Goal: Task Accomplishment & Management: Manage account settings

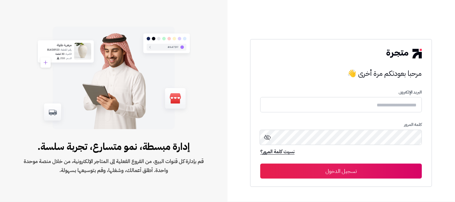
click at [374, 101] on input "text" at bounding box center [340, 104] width 161 height 15
type input "*"
type input "**********"
click at [260, 164] on button "تسجيل الدخول" at bounding box center [340, 171] width 161 height 15
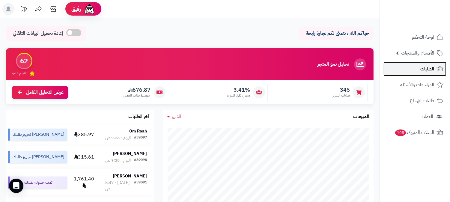
click at [426, 70] on span "الطلبات" at bounding box center [427, 69] width 14 height 8
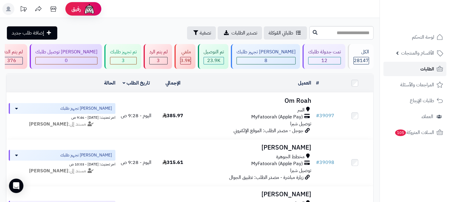
click at [419, 68] on link "الطلبات" at bounding box center [414, 69] width 63 height 14
click at [328, 58] on div "12" at bounding box center [324, 60] width 32 height 7
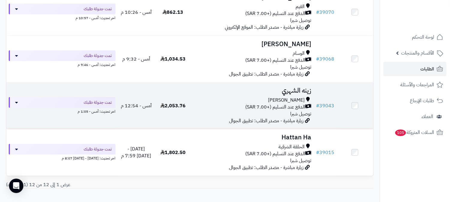
scroll to position [477, 0]
click at [291, 87] on h3 "زينه الشهري" at bounding box center [252, 90] width 117 height 7
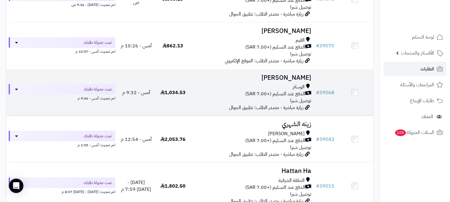
click at [294, 78] on h3 "مؤيد الثقفي" at bounding box center [252, 77] width 117 height 7
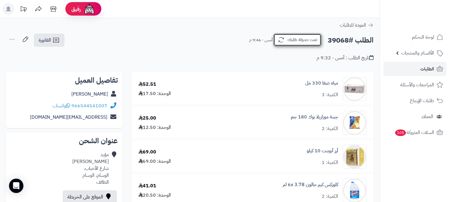
click at [318, 37] on button "تمت جدولة طلبك" at bounding box center [297, 40] width 48 height 13
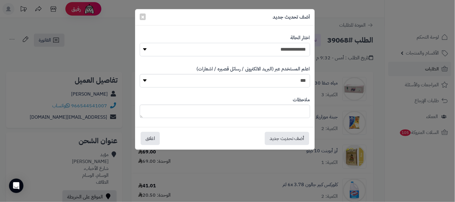
click at [297, 52] on select "**********" at bounding box center [225, 49] width 170 height 13
select select "*"
click at [140, 43] on select "**********" at bounding box center [225, 49] width 170 height 13
drag, startPoint x: 451, startPoint y: 185, endPoint x: 454, endPoint y: 125, distance: 60.0
click at [449, 184] on div "**********" at bounding box center [227, 101] width 455 height 202
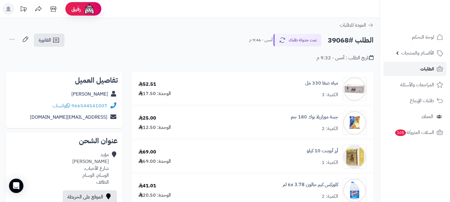
click at [428, 68] on span "الطلبات" at bounding box center [427, 69] width 14 height 8
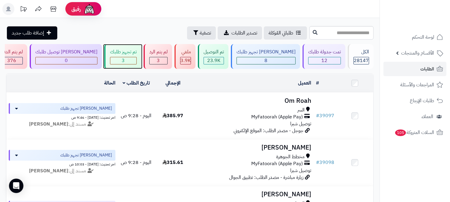
click at [136, 58] on div "3" at bounding box center [123, 60] width 26 height 7
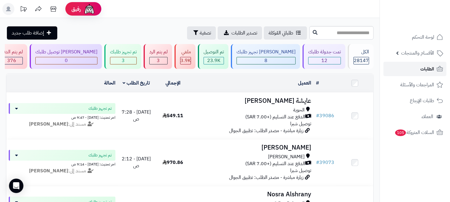
click at [421, 71] on span "الطلبات" at bounding box center [427, 69] width 14 height 8
click at [330, 62] on div "12" at bounding box center [324, 60] width 32 height 7
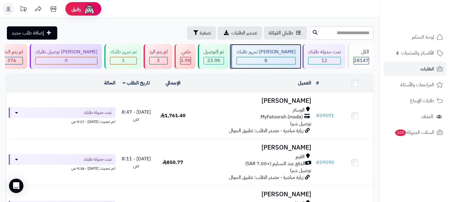
click at [289, 59] on div "8" at bounding box center [266, 60] width 58 height 7
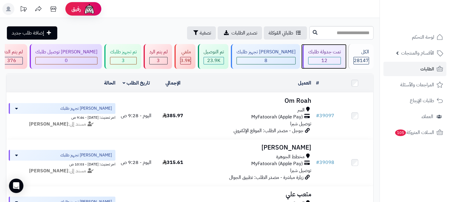
click at [328, 53] on div "تمت جدولة طلبك" at bounding box center [324, 52] width 33 height 7
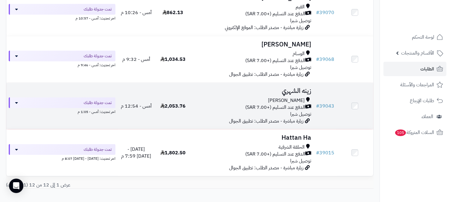
scroll to position [444, 0]
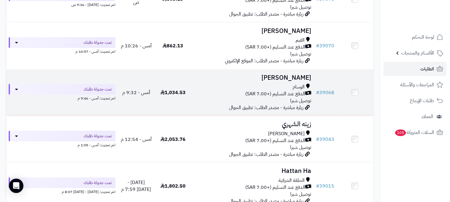
click at [294, 74] on h3 "مؤيد الثقفي" at bounding box center [252, 77] width 117 height 7
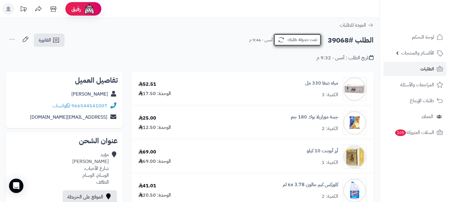
click at [292, 35] on button "تمت جدولة طلبك" at bounding box center [297, 40] width 48 height 13
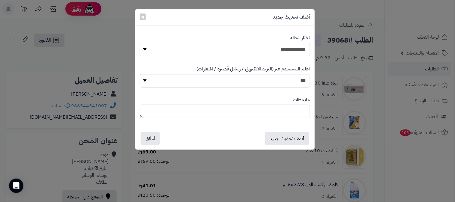
drag, startPoint x: 295, startPoint y: 49, endPoint x: 294, endPoint y: 55, distance: 5.8
click at [295, 49] on select "**********" at bounding box center [225, 49] width 170 height 13
select select "*"
click at [140, 43] on select "**********" at bounding box center [225, 49] width 170 height 13
click at [291, 141] on button "أضف تحديث جديد" at bounding box center [287, 138] width 44 height 13
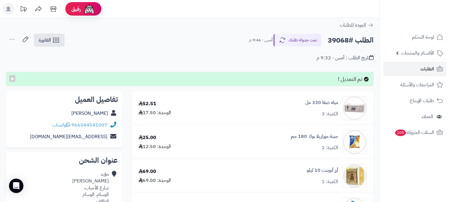
click at [13, 37] on icon at bounding box center [12, 39] width 12 height 12
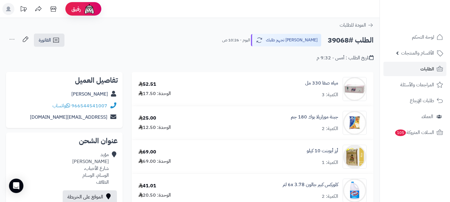
click at [11, 37] on icon at bounding box center [12, 39] width 12 height 12
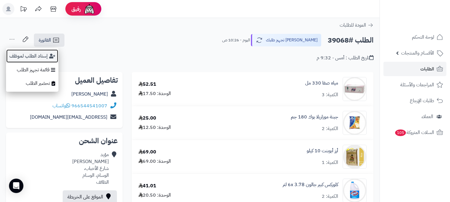
click at [22, 54] on button "إسناد الطلب لموظف" at bounding box center [32, 56] width 52 height 14
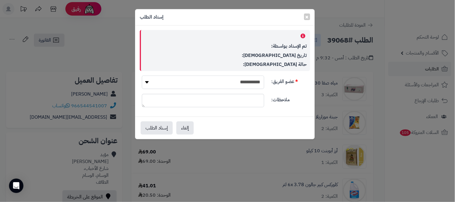
click at [206, 87] on select "**********" at bounding box center [203, 82] width 122 height 13
select select "**"
click at [142, 76] on select "**********" at bounding box center [203, 82] width 122 height 13
click at [159, 126] on button "إسناد الطلب" at bounding box center [157, 127] width 32 height 13
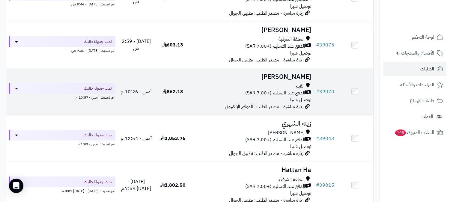
scroll to position [377, 0]
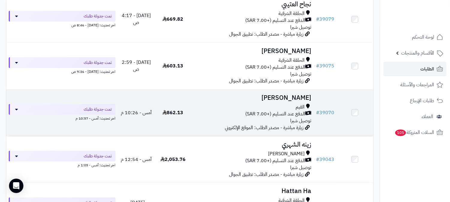
click at [292, 99] on h3 "[PERSON_NAME]" at bounding box center [252, 97] width 117 height 7
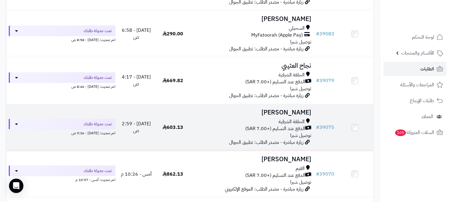
scroll to position [310, 0]
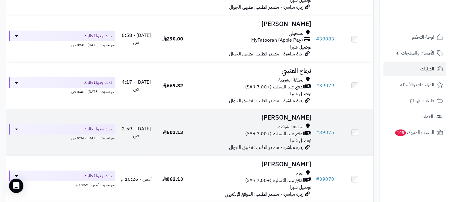
click at [295, 117] on h3 "[PERSON_NAME]" at bounding box center [252, 117] width 117 height 7
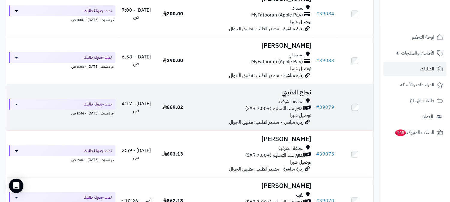
scroll to position [277, 0]
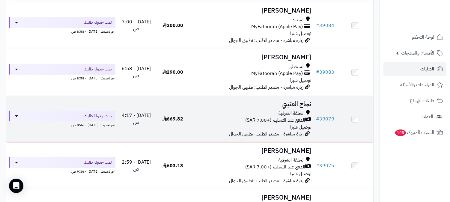
click at [298, 104] on h3 "نجاح العتيبي" at bounding box center [252, 104] width 117 height 7
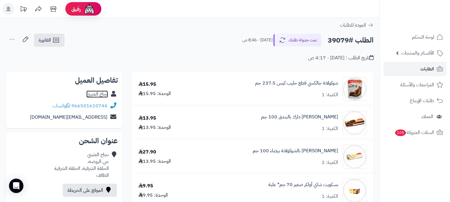
click at [90, 94] on link "نجاح العتيبي" at bounding box center [97, 93] width 22 height 7
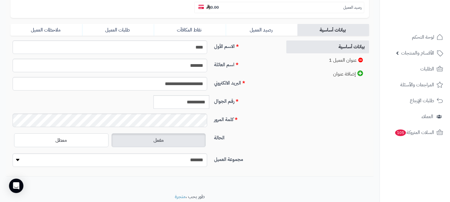
scroll to position [133, 0]
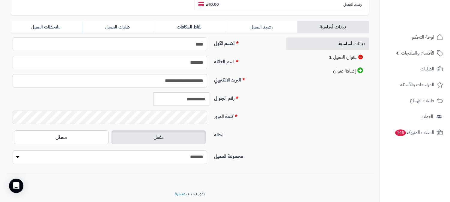
drag, startPoint x: 178, startPoint y: 85, endPoint x: 216, endPoint y: 78, distance: 39.3
click at [216, 92] on div "**********" at bounding box center [143, 101] width 271 height 18
click at [194, 92] on input "**********" at bounding box center [181, 98] width 56 height 13
drag, startPoint x: 179, startPoint y: 86, endPoint x: 262, endPoint y: 76, distance: 83.0
click at [261, 77] on div "**********" at bounding box center [143, 102] width 267 height 131
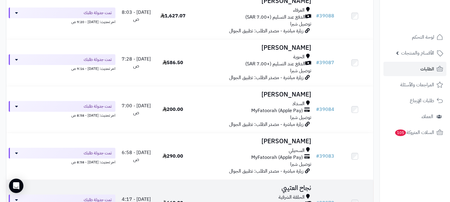
scroll to position [177, 0]
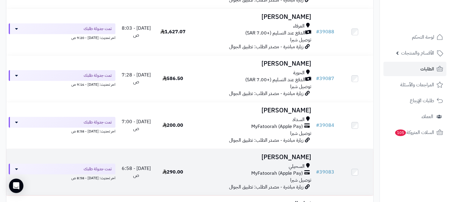
click at [288, 161] on td "سلطان الثبيتي السحيلي MyFatoorah (Apple Pay) توصيل شبرا زيارة مباشرة - مصدر الط…" at bounding box center [252, 172] width 122 height 46
click at [284, 155] on h3 "سلطان الثبيتي" at bounding box center [252, 157] width 117 height 7
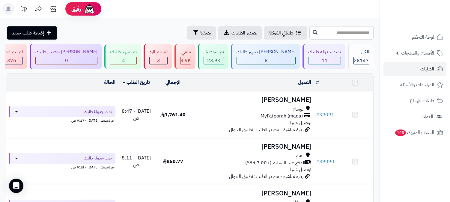
scroll to position [177, 0]
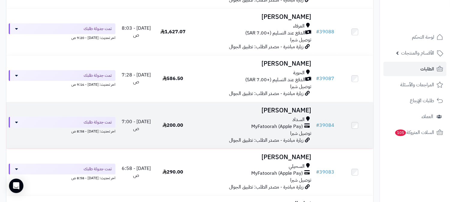
click at [297, 109] on h3 "[PERSON_NAME]" at bounding box center [252, 110] width 117 height 7
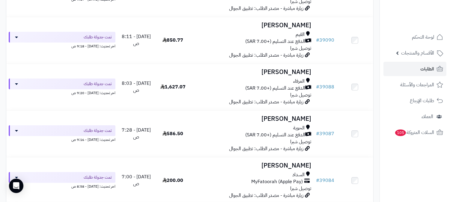
scroll to position [111, 0]
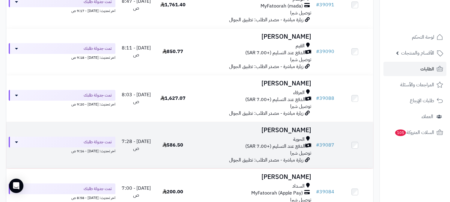
click at [298, 128] on h3 "ديما ناصر" at bounding box center [252, 130] width 117 height 7
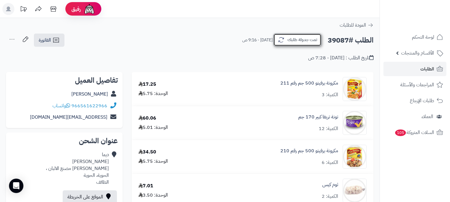
click at [305, 36] on button "تمت جدولة طلبك" at bounding box center [297, 40] width 48 height 13
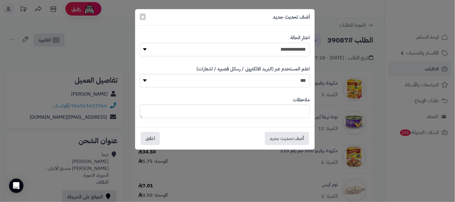
click at [306, 48] on select "**********" at bounding box center [225, 49] width 170 height 13
select select "*"
click at [140, 43] on select "**********" at bounding box center [225, 49] width 170 height 13
click at [292, 139] on button "أضف تحديث جديد" at bounding box center [287, 138] width 44 height 13
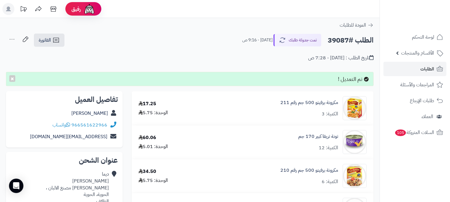
click at [10, 38] on icon at bounding box center [12, 39] width 12 height 12
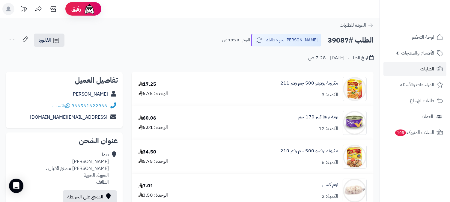
click at [13, 40] on icon at bounding box center [12, 39] width 12 height 12
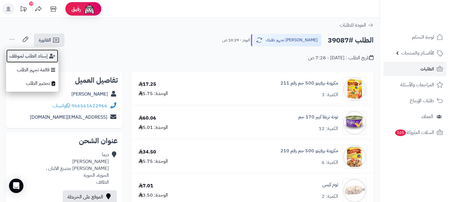
click at [23, 54] on button "إسناد الطلب لموظف" at bounding box center [32, 56] width 52 height 14
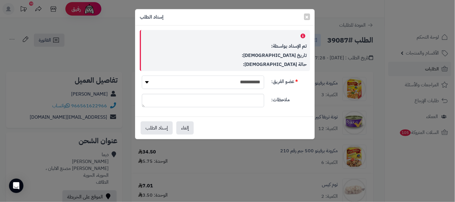
click at [202, 84] on select "**********" at bounding box center [203, 82] width 122 height 13
select select "**"
click at [142, 76] on select "**********" at bounding box center [203, 82] width 122 height 13
click at [155, 128] on button "إسناد الطلب" at bounding box center [157, 127] width 32 height 13
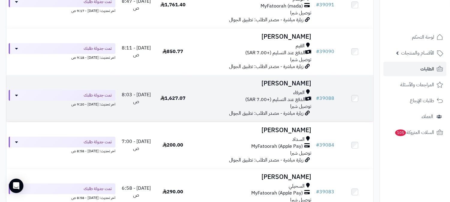
scroll to position [77, 0]
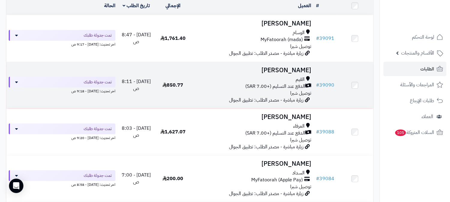
click at [291, 72] on h3 "[PERSON_NAME]" at bounding box center [252, 70] width 117 height 7
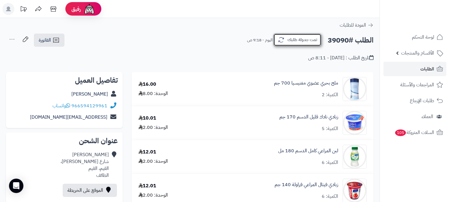
click at [293, 43] on button "تمت جدولة طلبك" at bounding box center [297, 40] width 48 height 13
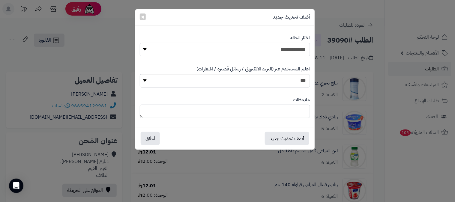
click at [290, 43] on select "**********" at bounding box center [225, 49] width 170 height 13
select select "*"
click at [140, 43] on select "**********" at bounding box center [225, 49] width 170 height 13
click at [294, 136] on button "أضف تحديث جديد" at bounding box center [287, 138] width 44 height 13
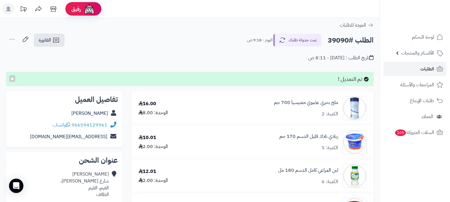
click at [11, 37] on icon at bounding box center [12, 39] width 12 height 12
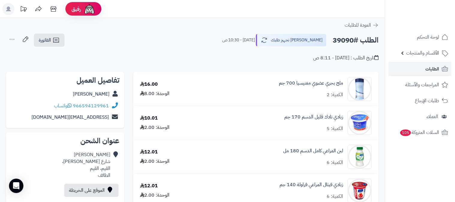
click at [30, 55] on div "تاريخ الطلب : اليوم - 8:11 ص" at bounding box center [192, 54] width 372 height 14
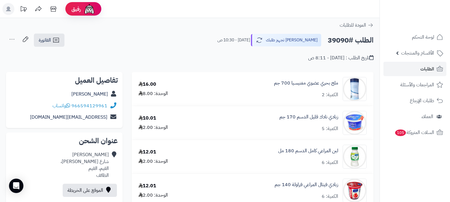
click at [11, 40] on icon at bounding box center [12, 39] width 12 height 12
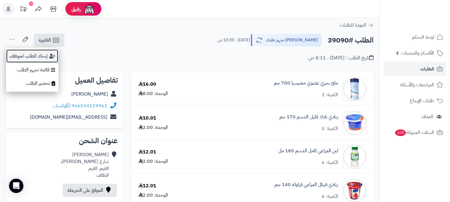
click at [20, 53] on button "إسناد الطلب لموظف" at bounding box center [32, 56] width 52 height 14
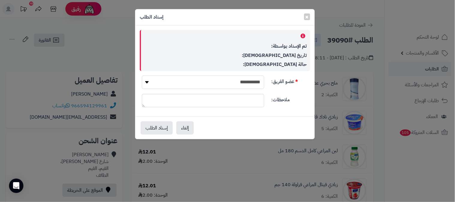
click at [212, 78] on select "**********" at bounding box center [203, 82] width 122 height 13
select select "**"
click at [142, 76] on select "**********" at bounding box center [203, 82] width 122 height 13
click at [146, 126] on button "إسناد الطلب" at bounding box center [157, 127] width 32 height 13
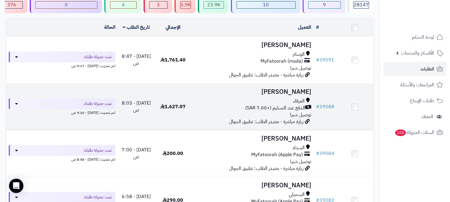
scroll to position [44, 0]
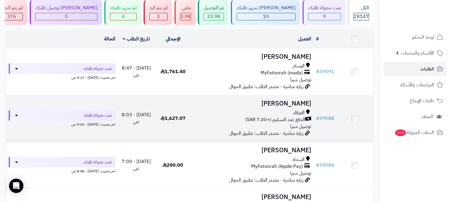
click at [292, 103] on h3 "سعود العتيبي" at bounding box center [252, 103] width 117 height 7
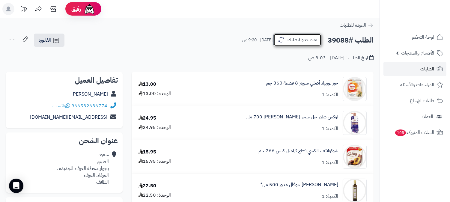
click at [304, 40] on button "تمت جدولة طلبك" at bounding box center [297, 40] width 48 height 13
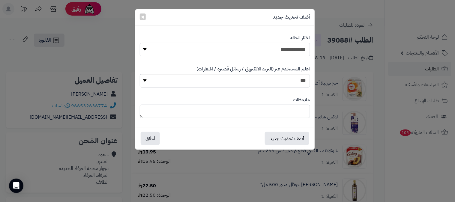
click at [299, 45] on select "**********" at bounding box center [225, 49] width 170 height 13
select select "*"
click at [140, 43] on select "**********" at bounding box center [225, 49] width 170 height 13
click at [283, 137] on button "أضف تحديث جديد" at bounding box center [287, 138] width 44 height 13
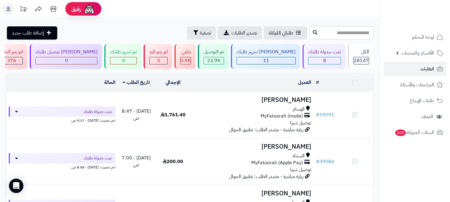
scroll to position [44, 0]
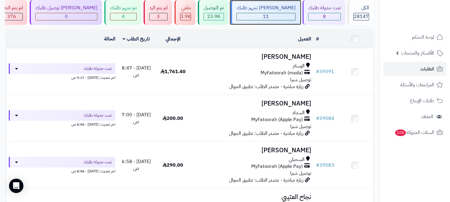
click at [269, 13] on span "11" at bounding box center [266, 16] width 6 height 7
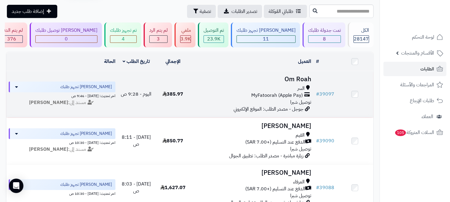
scroll to position [67, 0]
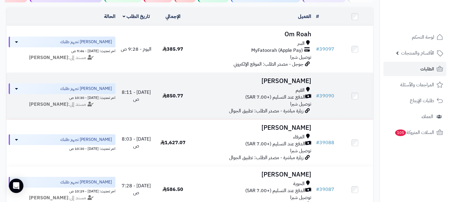
click at [280, 83] on h3 "[PERSON_NAME]" at bounding box center [252, 81] width 117 height 7
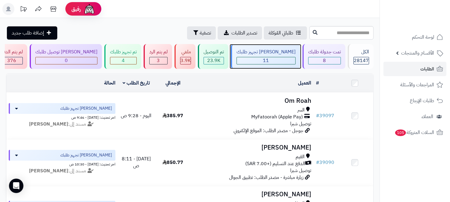
click at [292, 60] on div "11" at bounding box center [266, 60] width 58 height 7
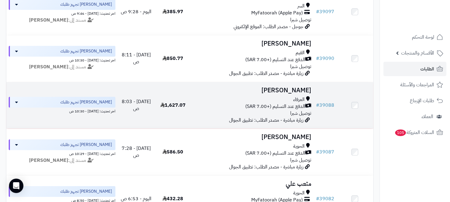
scroll to position [133, 0]
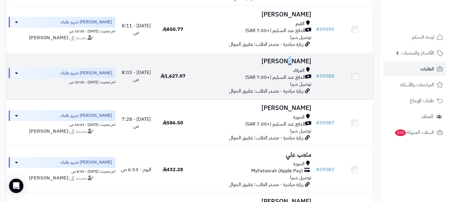
click at [294, 58] on h3 "[PERSON_NAME]" at bounding box center [252, 61] width 117 height 7
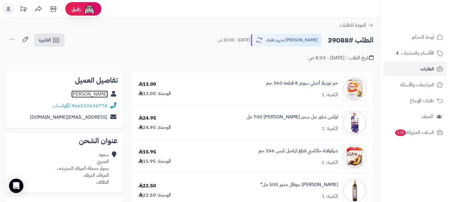
click at [93, 95] on link "سعود العتيبي" at bounding box center [89, 93] width 37 height 7
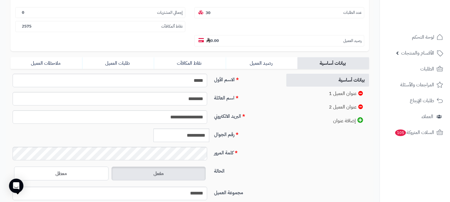
scroll to position [100, 0]
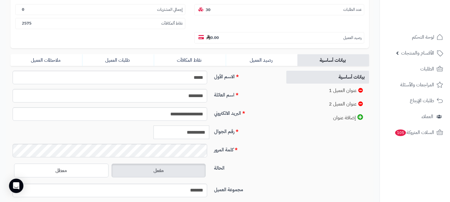
drag, startPoint x: 179, startPoint y: 118, endPoint x: 206, endPoint y: 118, distance: 26.4
click at [206, 126] on input "**********" at bounding box center [181, 132] width 56 height 13
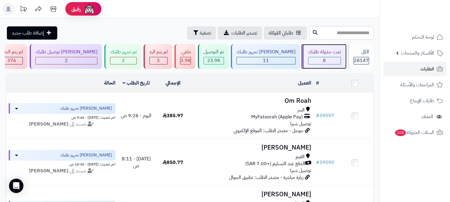
click at [330, 59] on div "8" at bounding box center [324, 60] width 32 height 7
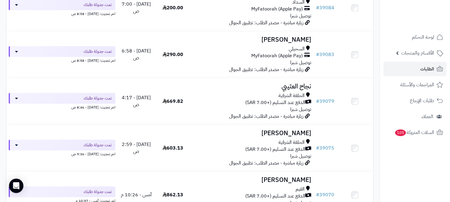
scroll to position [166, 0]
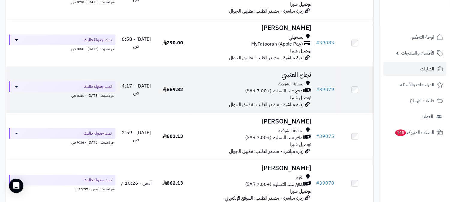
click at [298, 76] on h3 "نجاح العتيبي" at bounding box center [252, 74] width 117 height 7
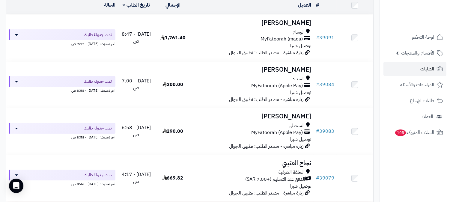
scroll to position [67, 0]
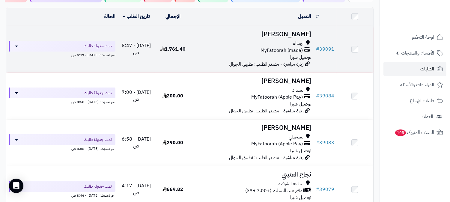
click at [293, 35] on h3 "Turki Alzahrani" at bounding box center [252, 34] width 117 height 7
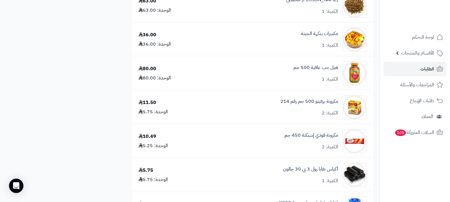
scroll to position [605, 0]
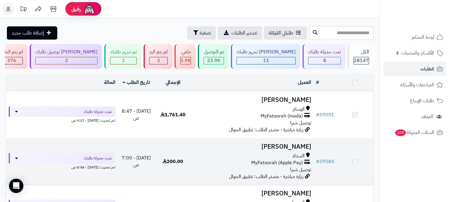
scroll to position [67, 0]
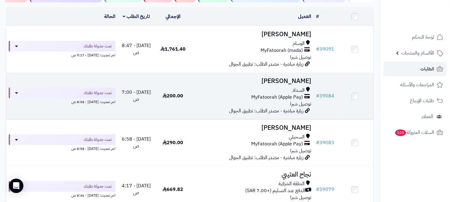
click at [302, 82] on h3 "[PERSON_NAME]" at bounding box center [252, 81] width 117 height 7
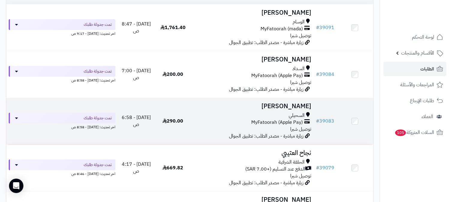
scroll to position [100, 0]
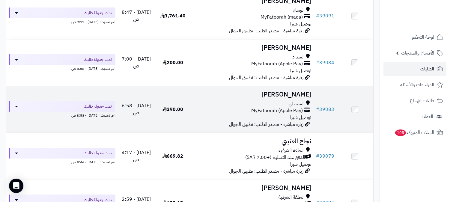
click at [289, 92] on h3 "[PERSON_NAME]" at bounding box center [252, 94] width 117 height 7
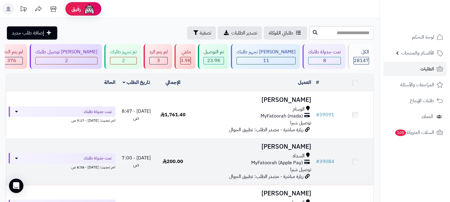
scroll to position [100, 0]
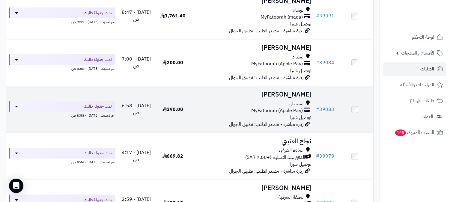
click at [287, 97] on h3 "[PERSON_NAME]" at bounding box center [252, 94] width 117 height 7
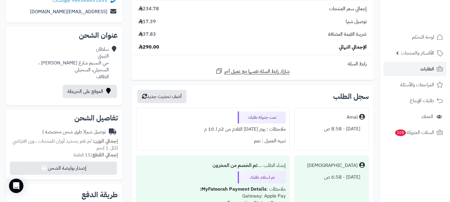
scroll to position [33, 0]
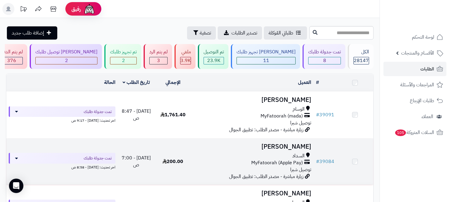
scroll to position [100, 0]
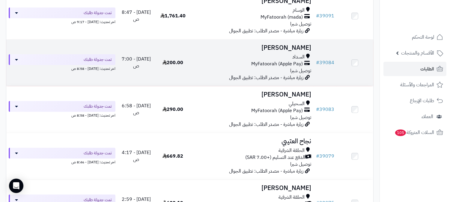
click at [292, 49] on h3 "[PERSON_NAME]" at bounding box center [252, 47] width 117 height 7
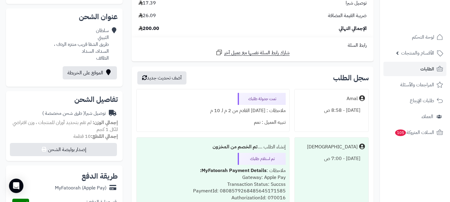
scroll to position [67, 0]
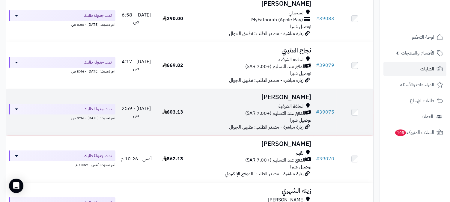
scroll to position [200, 0]
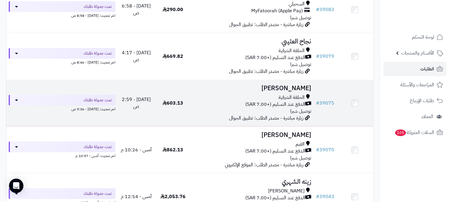
click at [279, 89] on h3 "[PERSON_NAME]" at bounding box center [252, 88] width 117 height 7
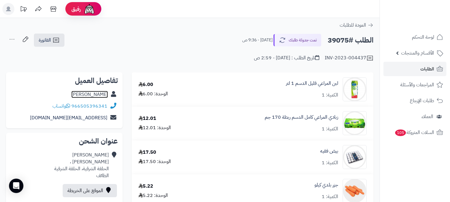
click at [97, 93] on link "غيث العتيبي" at bounding box center [89, 94] width 37 height 7
click at [418, 67] on link "الطلبات" at bounding box center [414, 69] width 63 height 14
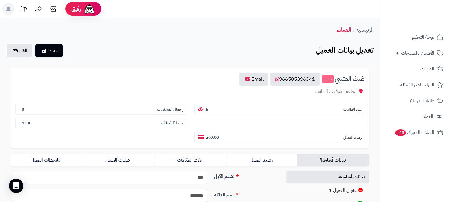
scroll to position [133, 0]
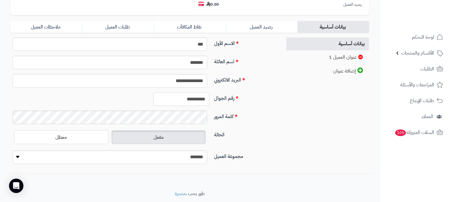
drag, startPoint x: 179, startPoint y: 85, endPoint x: 196, endPoint y: 84, distance: 17.1
click at [221, 92] on div "**********" at bounding box center [143, 101] width 271 height 18
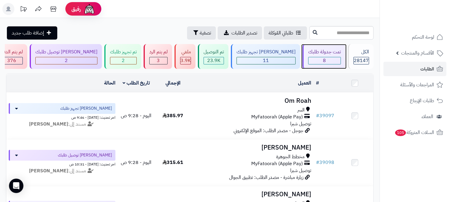
click at [333, 56] on div "تمت جدولة طلبك 8" at bounding box center [323, 56] width 43 height 25
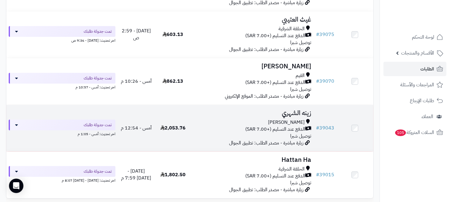
scroll to position [256, 0]
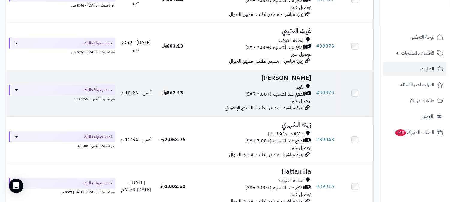
click at [290, 77] on h3 "مصيبيح البقمي" at bounding box center [252, 78] width 117 height 7
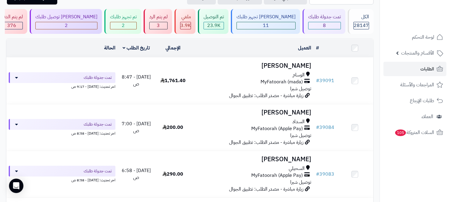
scroll to position [23, 0]
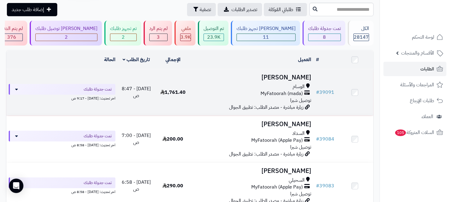
click at [287, 76] on h3 "[PERSON_NAME]" at bounding box center [252, 77] width 117 height 7
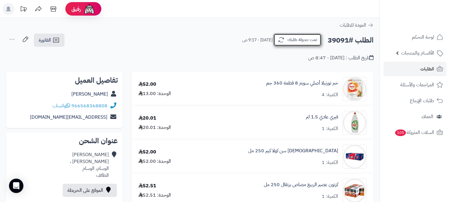
click at [303, 42] on button "تمت جدولة طلبك" at bounding box center [297, 40] width 48 height 13
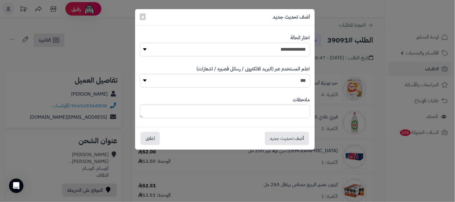
click at [299, 50] on select "**********" at bounding box center [225, 49] width 170 height 13
select select "*"
click at [140, 43] on select "**********" at bounding box center [225, 49] width 170 height 13
click at [272, 140] on button "أضف تحديث جديد" at bounding box center [287, 138] width 44 height 13
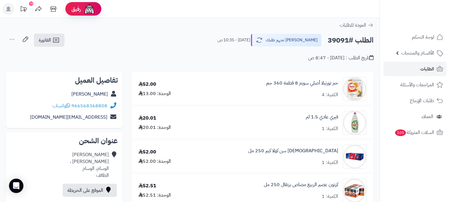
click at [10, 39] on icon at bounding box center [12, 39] width 12 height 12
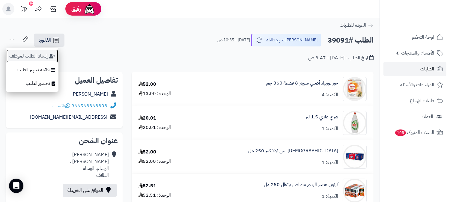
click at [19, 49] on button "إسناد الطلب لموظف" at bounding box center [32, 56] width 52 height 14
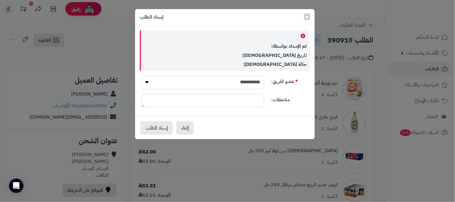
click at [254, 80] on select "**********" at bounding box center [203, 82] width 122 height 13
select select "**"
click at [142, 76] on select "**********" at bounding box center [203, 82] width 122 height 13
click at [159, 127] on button "إسناد الطلب" at bounding box center [157, 127] width 32 height 13
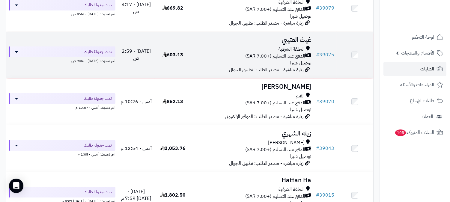
scroll to position [157, 0]
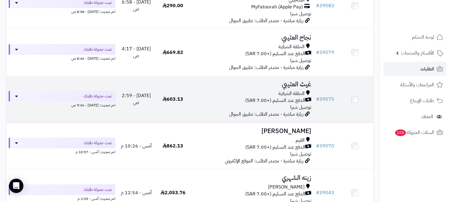
click at [294, 88] on h3 "غيث العتيبي" at bounding box center [252, 84] width 117 height 7
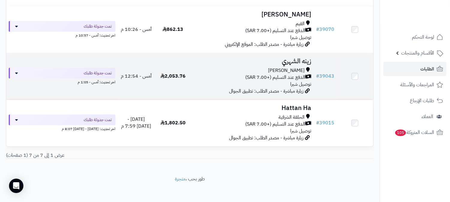
scroll to position [277, 0]
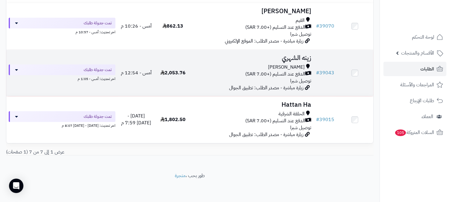
click at [296, 56] on h3 "زينه الشهري" at bounding box center [252, 58] width 117 height 7
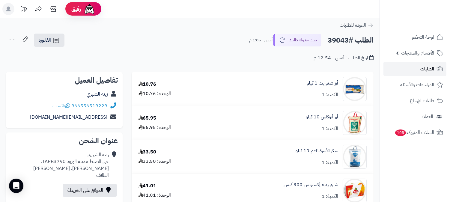
click at [426, 67] on span "الطلبات" at bounding box center [427, 69] width 14 height 8
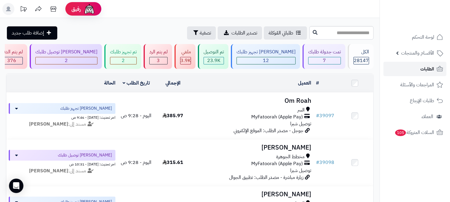
click at [423, 68] on span "الطلبات" at bounding box center [427, 69] width 14 height 8
click at [329, 60] on div "7" at bounding box center [324, 60] width 32 height 7
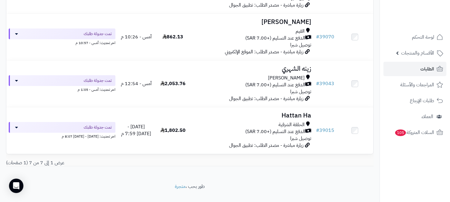
scroll to position [266, 0]
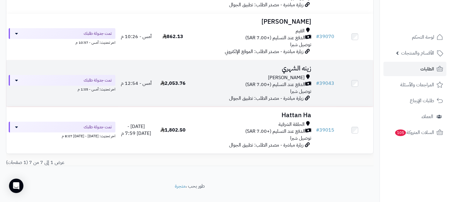
click at [293, 67] on h3 "زينه الشهري" at bounding box center [252, 68] width 117 height 7
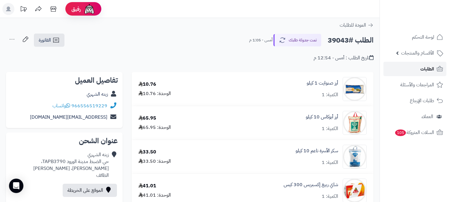
click at [417, 67] on link "الطلبات" at bounding box center [414, 69] width 63 height 14
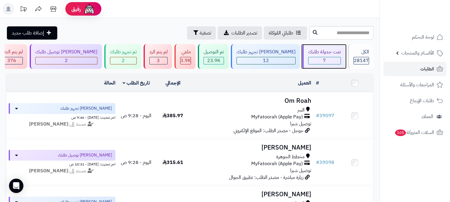
click at [330, 57] on div "7" at bounding box center [324, 60] width 33 height 7
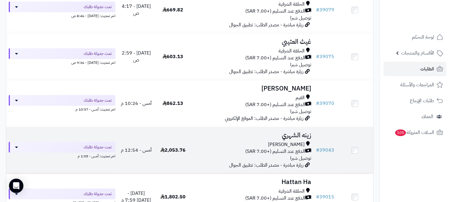
scroll to position [277, 0]
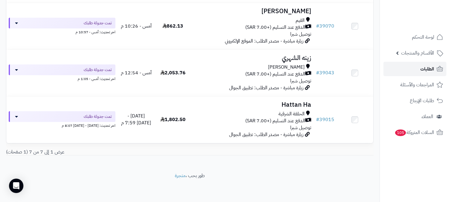
click at [419, 70] on link "الطلبات" at bounding box center [414, 69] width 63 height 14
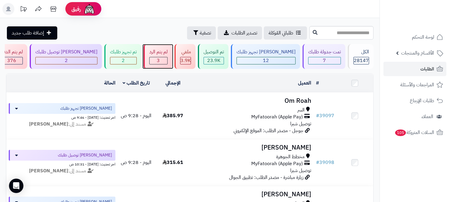
click at [167, 60] on div "3" at bounding box center [159, 60] width 18 height 7
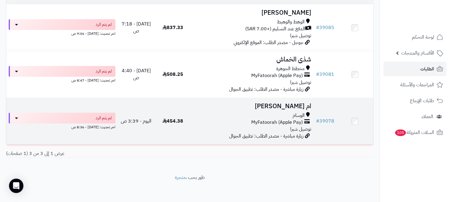
scroll to position [89, 0]
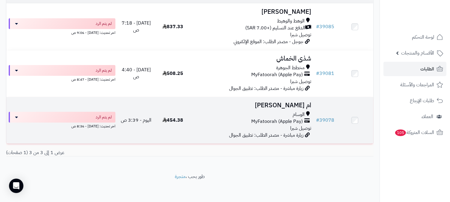
click at [292, 103] on h3 "ام [PERSON_NAME]" at bounding box center [252, 105] width 117 height 7
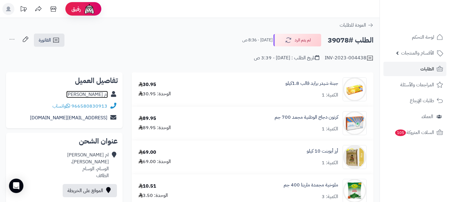
click at [92, 94] on link "ام [PERSON_NAME]" at bounding box center [87, 94] width 42 height 7
click at [427, 68] on span "الطلبات" at bounding box center [427, 69] width 14 height 8
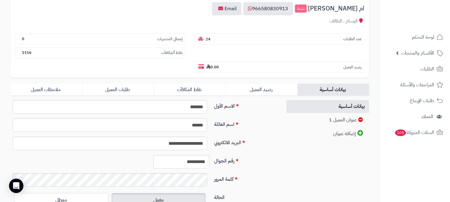
scroll to position [133, 0]
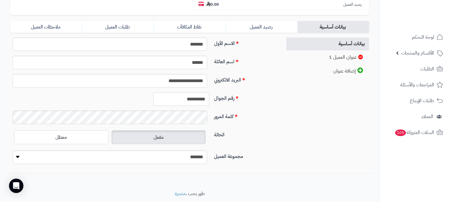
drag, startPoint x: 180, startPoint y: 87, endPoint x: 203, endPoint y: 88, distance: 23.1
click at [207, 92] on input "**********" at bounding box center [181, 98] width 56 height 13
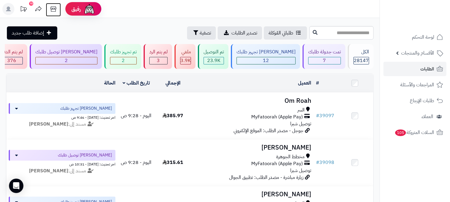
click at [52, 8] on icon at bounding box center [53, 9] width 12 height 12
click at [432, 66] on span "الطلبات" at bounding box center [427, 69] width 14 height 8
click at [401, 70] on link "الطلبات" at bounding box center [414, 69] width 63 height 14
click at [276, 57] on div "10" at bounding box center [266, 60] width 58 height 7
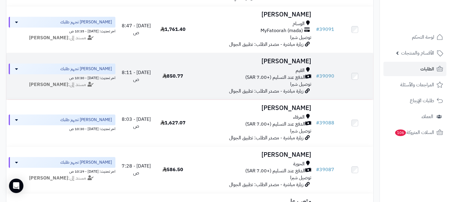
scroll to position [166, 0]
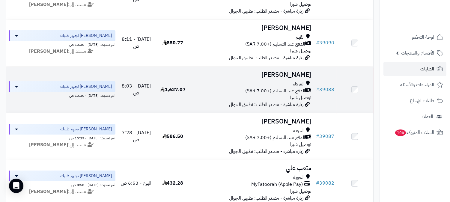
click at [291, 76] on h3 "[PERSON_NAME]" at bounding box center [252, 74] width 117 height 7
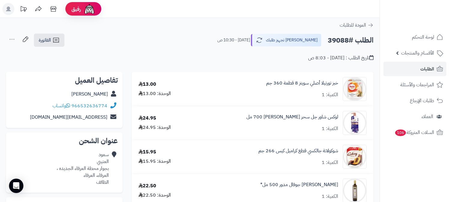
click at [9, 39] on icon at bounding box center [12, 39] width 12 height 12
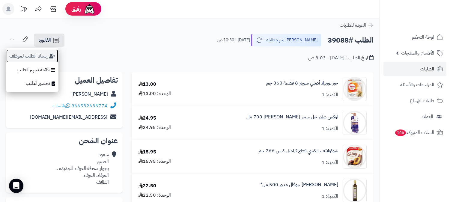
click at [20, 54] on button "إسناد الطلب لموظف" at bounding box center [32, 56] width 52 height 14
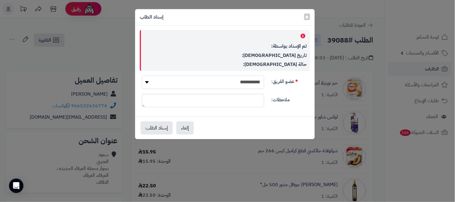
click at [249, 81] on select "**********" at bounding box center [203, 82] width 122 height 13
select select "**"
click at [142, 76] on select "**********" at bounding box center [203, 82] width 122 height 13
click at [154, 125] on button "إسناد الطلب" at bounding box center [157, 127] width 32 height 13
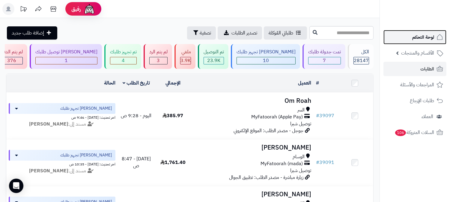
click at [429, 35] on span "لوحة التحكم" at bounding box center [423, 37] width 22 height 8
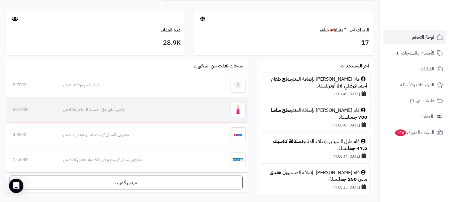
scroll to position [333, 0]
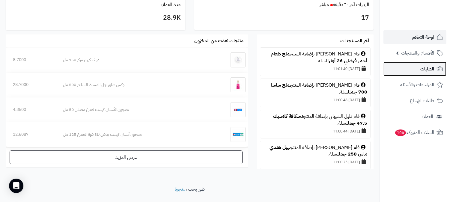
click at [423, 68] on span "الطلبات" at bounding box center [427, 69] width 14 height 8
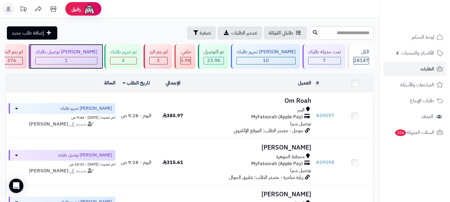
click at [97, 62] on div "1" at bounding box center [66, 60] width 61 height 7
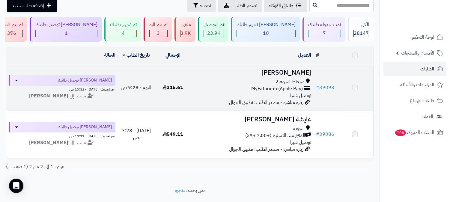
scroll to position [47, 0]
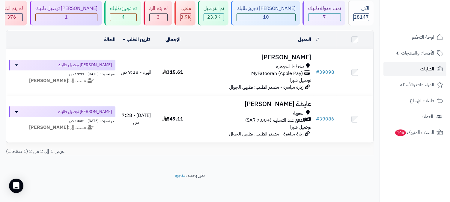
click at [424, 68] on span "الطلبات" at bounding box center [427, 69] width 14 height 8
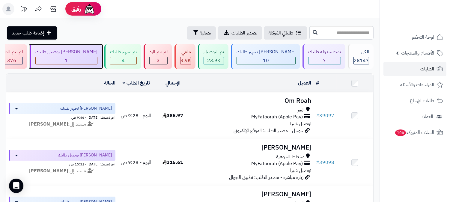
click at [97, 58] on div "1" at bounding box center [66, 60] width 61 height 7
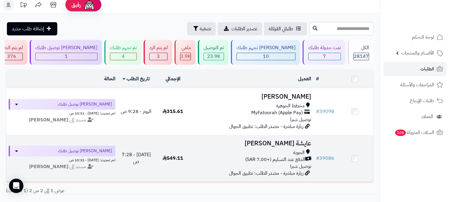
scroll to position [33, 0]
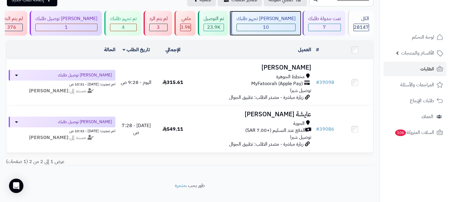
click at [288, 27] on div "10" at bounding box center [266, 27] width 58 height 7
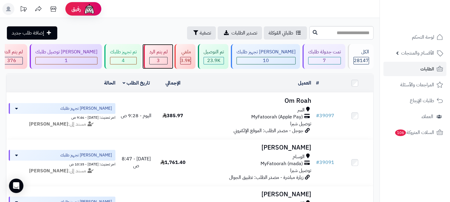
click at [167, 55] on div "لم يتم الرد" at bounding box center [158, 52] width 18 height 7
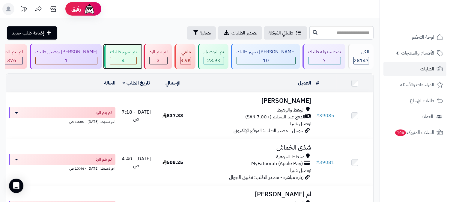
click at [136, 59] on div "4" at bounding box center [123, 60] width 26 height 7
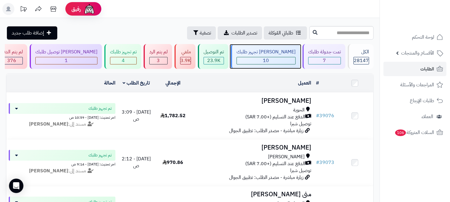
click at [283, 51] on div "[PERSON_NAME] تجهيز طلبك" at bounding box center [265, 52] width 59 height 7
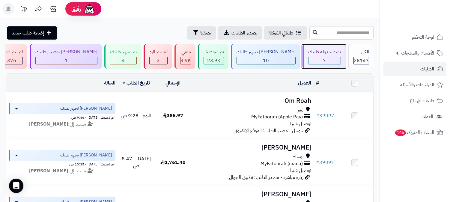
click at [324, 55] on div "تمت جدولة طلبك" at bounding box center [324, 52] width 33 height 7
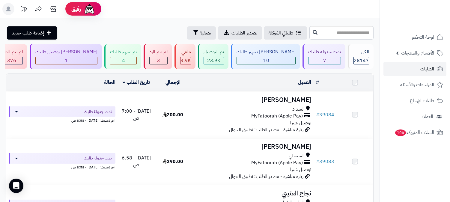
scroll to position [277, 0]
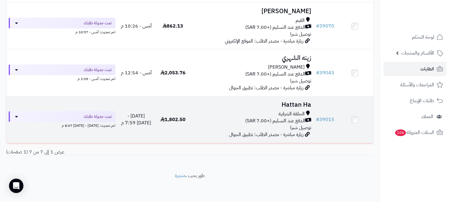
click at [299, 101] on h3 "Hattan Ha" at bounding box center [252, 104] width 117 height 7
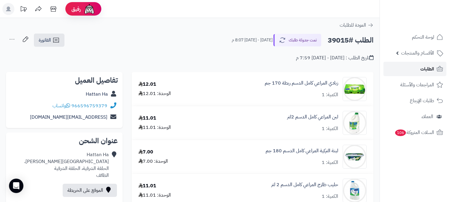
click at [411, 69] on link "الطلبات" at bounding box center [414, 69] width 63 height 14
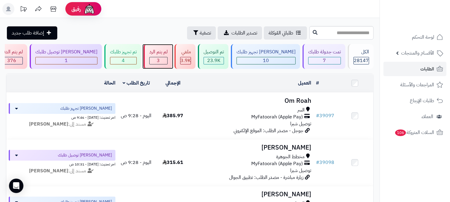
click at [172, 55] on div "لم يتم الرد 3" at bounding box center [158, 56] width 28 height 25
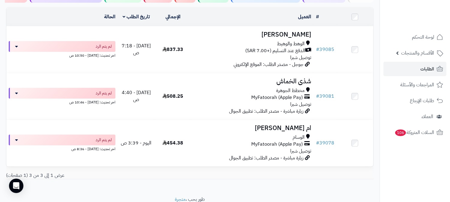
scroll to position [89, 0]
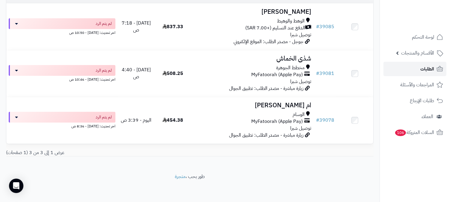
click at [411, 65] on link "الطلبات" at bounding box center [414, 69] width 63 height 14
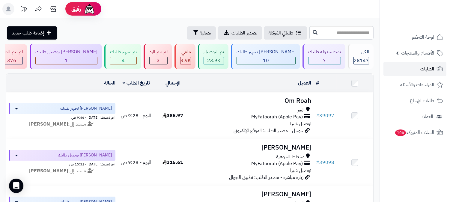
click at [411, 65] on link "الطلبات" at bounding box center [414, 69] width 63 height 14
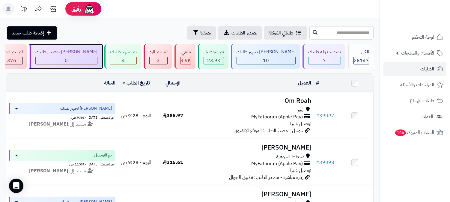
click at [97, 53] on div "[PERSON_NAME] توصيل طلبك" at bounding box center [66, 52] width 62 height 7
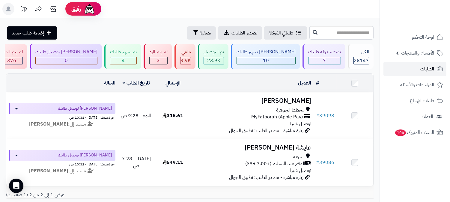
click at [419, 72] on link "الطلبات" at bounding box center [414, 69] width 63 height 14
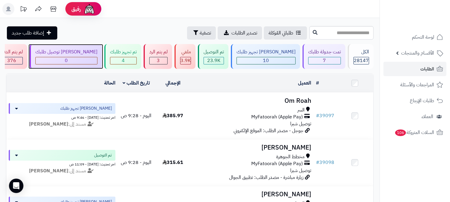
click at [97, 60] on div "0" at bounding box center [66, 60] width 61 height 7
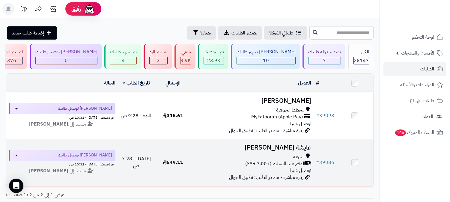
click at [297, 145] on h3 "عايشة [PERSON_NAME]" at bounding box center [252, 147] width 117 height 7
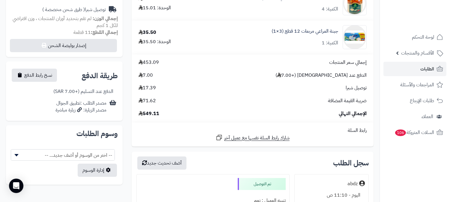
scroll to position [366, 0]
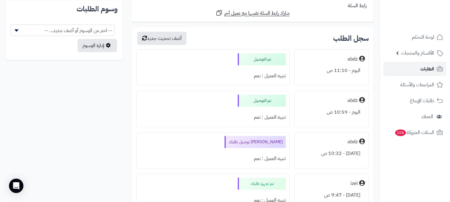
click at [427, 66] on span "الطلبات" at bounding box center [427, 69] width 14 height 8
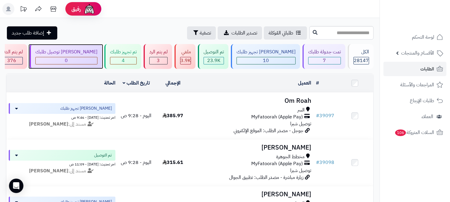
click at [97, 53] on div "[PERSON_NAME] توصيل طلبك" at bounding box center [66, 52] width 62 height 7
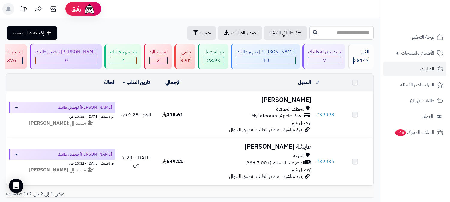
click at [308, 147] on h3 "عايشة [PERSON_NAME]" at bounding box center [252, 146] width 117 height 7
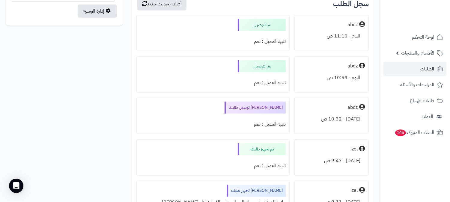
scroll to position [399, 0]
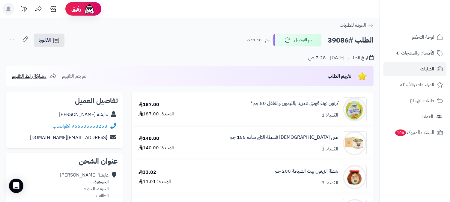
scroll to position [399, 0]
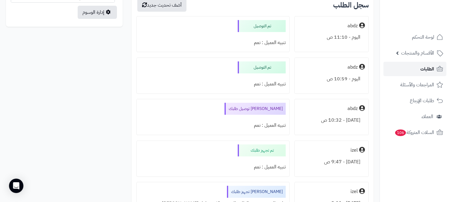
click at [418, 70] on link "الطلبات" at bounding box center [414, 69] width 63 height 14
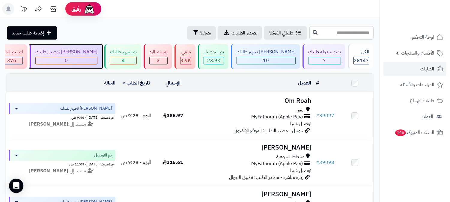
click at [97, 54] on div "[PERSON_NAME] توصيل طلبك" at bounding box center [66, 52] width 62 height 7
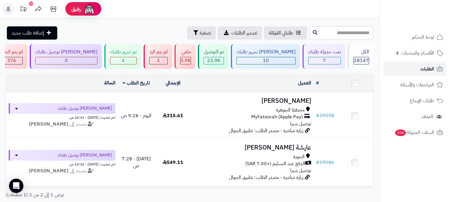
click at [407, 63] on link "الطلبات" at bounding box center [414, 69] width 63 height 14
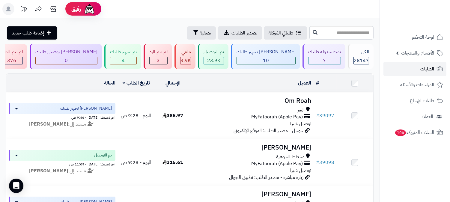
click at [404, 64] on link "الطلبات" at bounding box center [414, 69] width 63 height 14
click at [399, 66] on link "الطلبات" at bounding box center [414, 69] width 63 height 14
click at [400, 67] on link "الطلبات" at bounding box center [414, 69] width 63 height 14
click at [417, 69] on link "الطلبات" at bounding box center [414, 69] width 63 height 14
click at [337, 60] on div "7" at bounding box center [324, 60] width 32 height 7
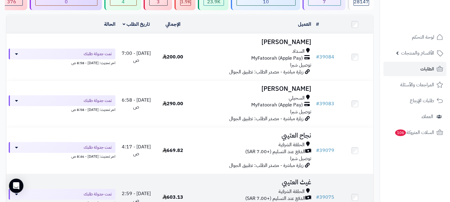
scroll to position [100, 0]
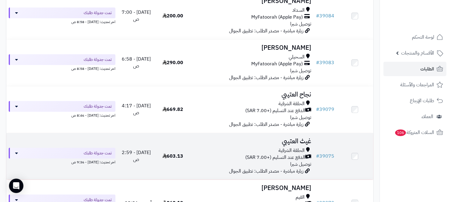
click at [294, 140] on h3 "غيث العتيبي" at bounding box center [252, 141] width 117 height 7
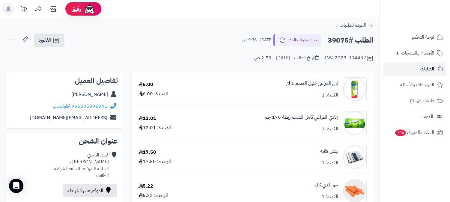
click at [422, 67] on span "الطلبات" at bounding box center [427, 69] width 14 height 8
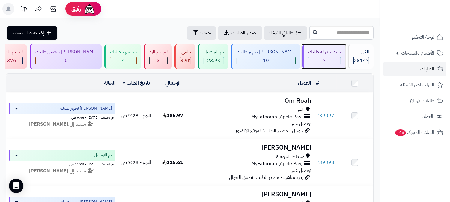
click at [328, 55] on div "تمت جدولة طلبك" at bounding box center [324, 52] width 33 height 7
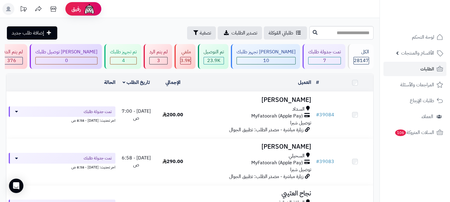
scroll to position [166, 0]
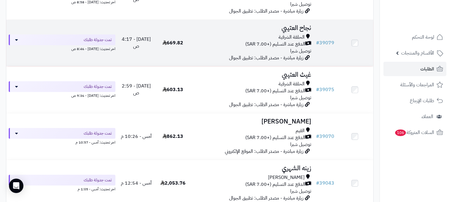
click at [292, 25] on h3 "نجاح العتيبي" at bounding box center [252, 28] width 117 height 7
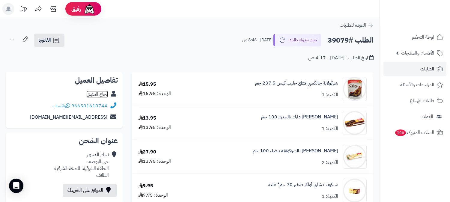
click at [94, 92] on link "نجاح العتيبي" at bounding box center [97, 93] width 22 height 7
click at [430, 68] on span "الطلبات" at bounding box center [427, 69] width 14 height 8
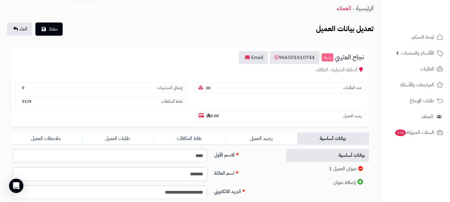
scroll to position [33, 0]
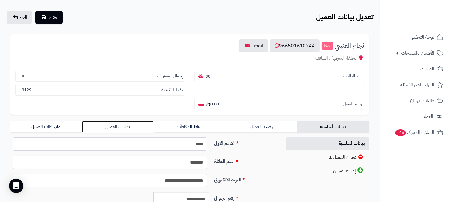
click at [130, 121] on link "طلبات العميل" at bounding box center [118, 127] width 72 height 12
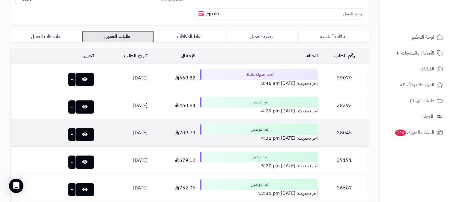
scroll to position [133, 0]
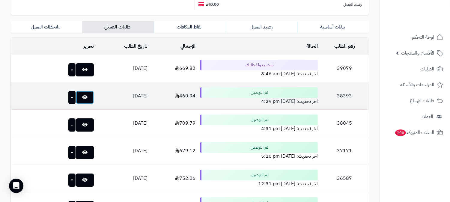
click at [79, 91] on link at bounding box center [85, 97] width 18 height 13
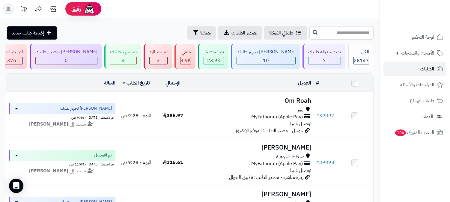
click at [432, 68] on span "الطلبات" at bounding box center [427, 69] width 14 height 8
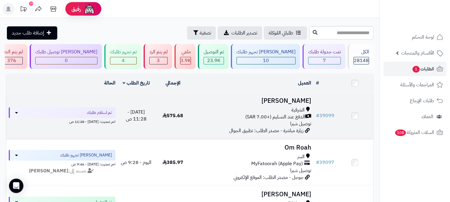
click at [297, 99] on h3 "[PERSON_NAME]" at bounding box center [252, 100] width 117 height 7
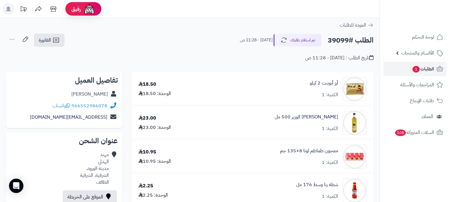
scroll to position [33, 0]
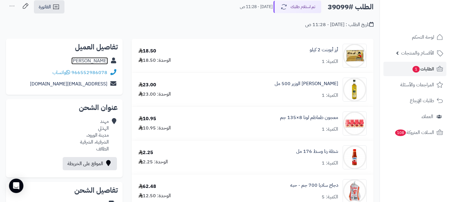
click at [102, 60] on link "مهند الهذلي" at bounding box center [89, 60] width 37 height 7
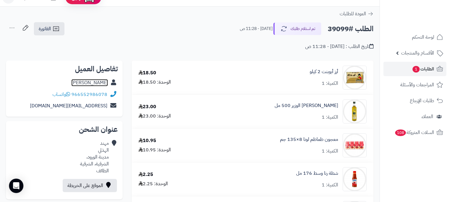
scroll to position [0, 0]
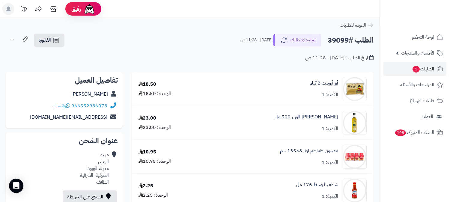
click at [337, 40] on h2 "الطلب #39099" at bounding box center [350, 40] width 46 height 12
copy h2 "39099"
click at [313, 38] on button "تم استلام طلبك" at bounding box center [297, 40] width 48 height 13
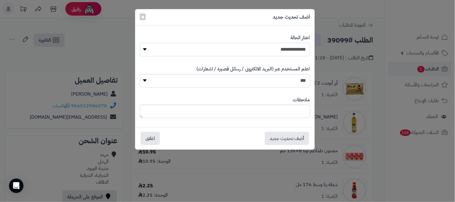
click at [301, 48] on select "**********" at bounding box center [225, 49] width 170 height 13
select select "*"
click at [140, 43] on select "**********" at bounding box center [225, 49] width 170 height 13
click at [300, 133] on button "أضف تحديث جديد" at bounding box center [287, 138] width 44 height 13
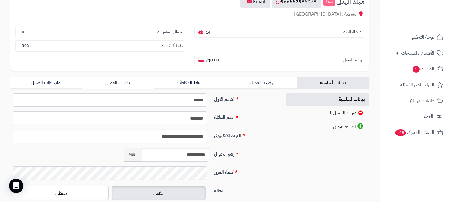
scroll to position [100, 0]
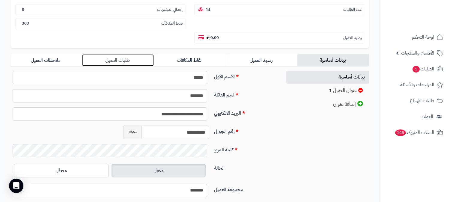
click at [130, 54] on link "طلبات العميل" at bounding box center [118, 60] width 72 height 12
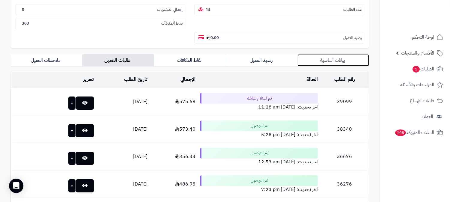
click at [344, 54] on link "بيانات أساسية" at bounding box center [333, 60] width 72 height 12
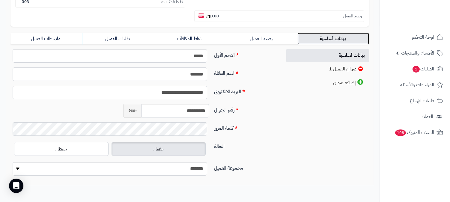
scroll to position [133, 0]
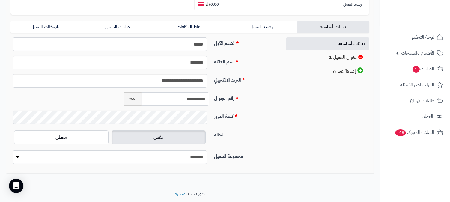
drag, startPoint x: 180, startPoint y: 85, endPoint x: 212, endPoint y: 88, distance: 32.2
click at [212, 92] on div "**********" at bounding box center [143, 101] width 271 height 18
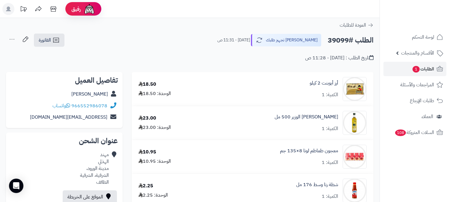
click at [17, 37] on icon at bounding box center [12, 39] width 12 height 12
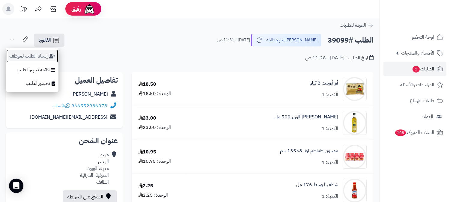
click at [22, 53] on button "إسناد الطلب لموظف" at bounding box center [32, 56] width 52 height 14
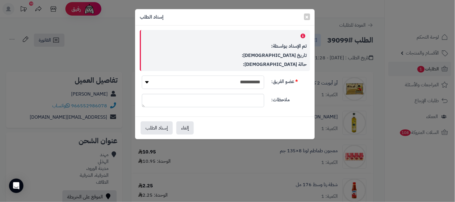
click at [191, 82] on select "**********" at bounding box center [203, 82] width 122 height 13
select select "**"
click at [142, 76] on select "**********" at bounding box center [203, 82] width 122 height 13
click at [161, 125] on button "إسناد الطلب" at bounding box center [157, 127] width 32 height 13
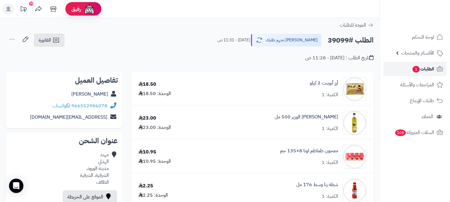
click at [426, 67] on span "الطلبات 1" at bounding box center [423, 69] width 22 height 8
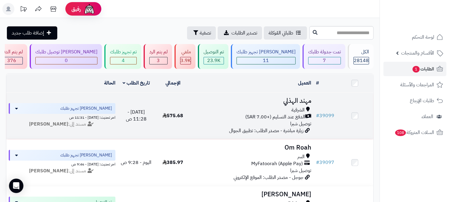
click at [299, 104] on h3 "مهند الهذلي" at bounding box center [252, 100] width 117 height 7
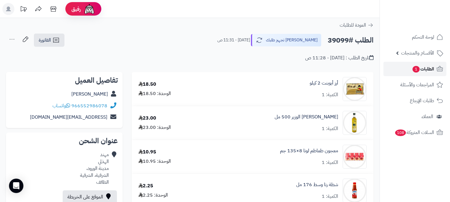
click at [424, 67] on span "الطلبات 1" at bounding box center [423, 69] width 22 height 8
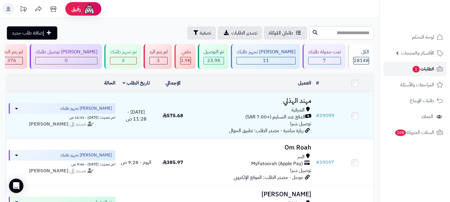
click at [424, 67] on span "الطلبات 1" at bounding box center [423, 69] width 22 height 8
click at [423, 73] on span "الطلبات 1" at bounding box center [423, 69] width 22 height 8
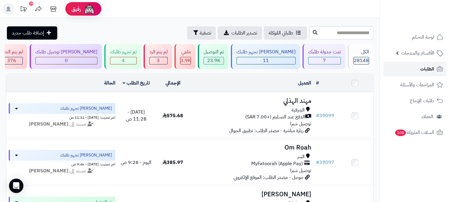
click at [409, 73] on link "الطلبات" at bounding box center [414, 69] width 63 height 14
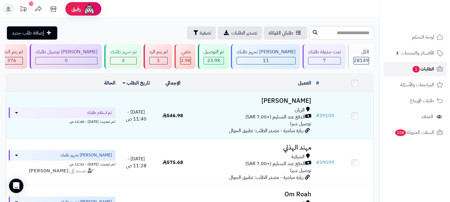
click at [414, 68] on span "1" at bounding box center [415, 69] width 7 height 7
click at [286, 53] on div "[PERSON_NAME] تجهيز طلبك" at bounding box center [265, 52] width 59 height 7
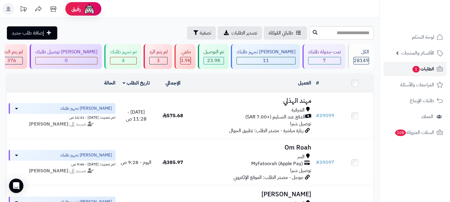
click at [416, 68] on span "1" at bounding box center [415, 69] width 7 height 7
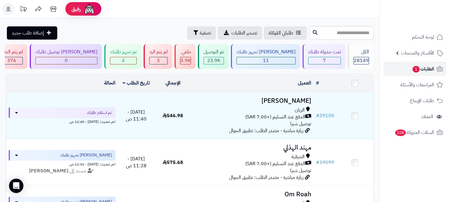
click at [412, 65] on span "الطلبات 1" at bounding box center [423, 69] width 22 height 8
click at [417, 67] on span "1" at bounding box center [415, 69] width 7 height 7
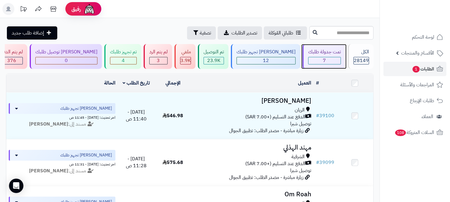
click at [328, 60] on div "7" at bounding box center [324, 60] width 32 height 7
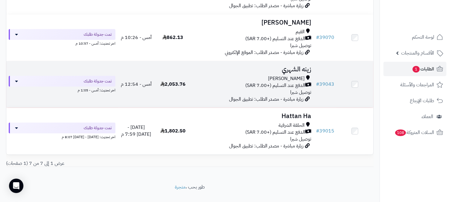
scroll to position [277, 0]
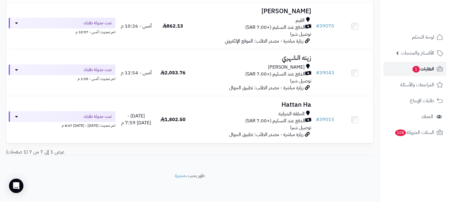
click at [420, 67] on span "الطلبات 1" at bounding box center [423, 69] width 22 height 8
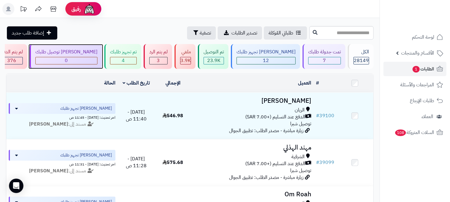
click at [97, 53] on div "[PERSON_NAME] توصيل طلبك" at bounding box center [66, 52] width 62 height 7
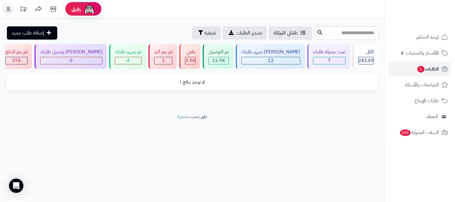
click at [429, 67] on span "الطلبات 1" at bounding box center [427, 69] width 22 height 8
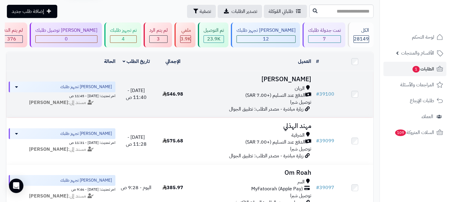
scroll to position [33, 0]
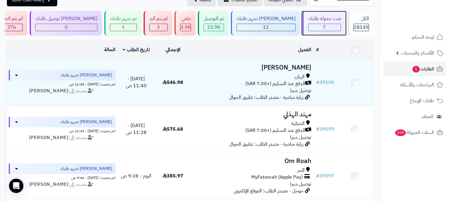
click at [321, 25] on div "7" at bounding box center [324, 27] width 32 height 7
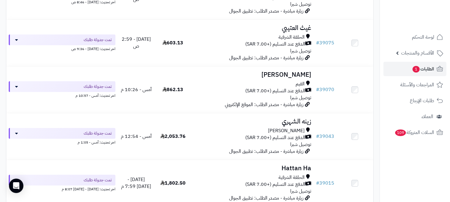
scroll to position [233, 0]
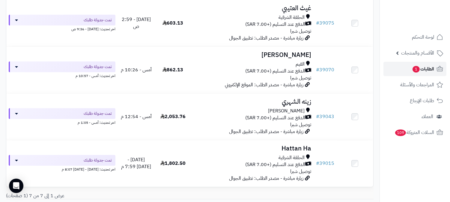
click at [427, 66] on span "الطلبات 1" at bounding box center [423, 69] width 22 height 8
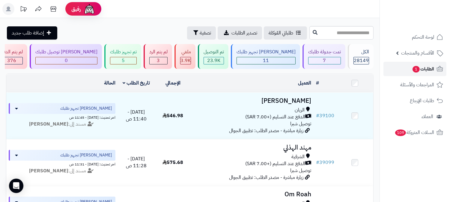
click at [417, 67] on span "1" at bounding box center [415, 69] width 7 height 7
click at [424, 68] on span "الطلبات 1" at bounding box center [423, 69] width 22 height 8
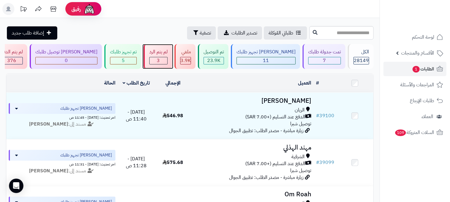
click at [167, 54] on div "لم يتم الرد" at bounding box center [158, 52] width 18 height 7
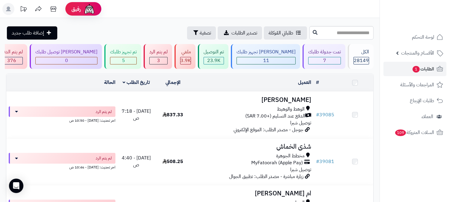
scroll to position [89, 0]
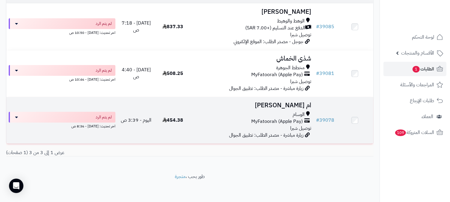
click at [291, 103] on h3 "ام [PERSON_NAME]" at bounding box center [252, 105] width 117 height 7
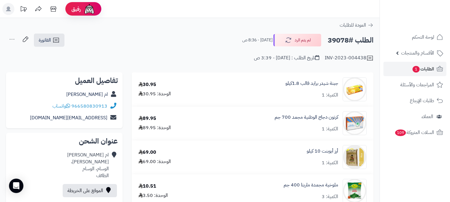
click at [303, 46] on div "لم يتم الرد اليوم - 8:36 ص" at bounding box center [282, 40] width 80 height 13
click at [303, 45] on button "لم يتم الرد" at bounding box center [297, 40] width 48 height 13
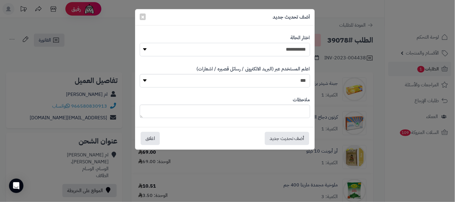
click at [285, 52] on select "**********" at bounding box center [225, 49] width 170 height 13
select select "*"
click at [140, 43] on select "**********" at bounding box center [225, 49] width 170 height 13
click at [298, 111] on textarea at bounding box center [225, 111] width 170 height 13
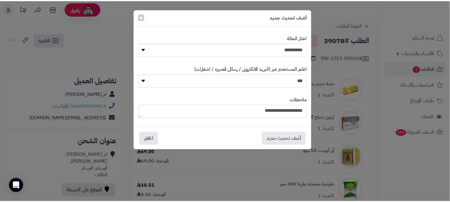
scroll to position [4, 0]
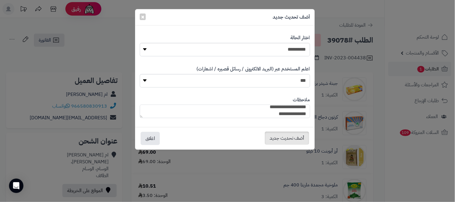
type textarea "**********"
click at [285, 137] on button "أضف تحديث جديد" at bounding box center [287, 138] width 44 height 13
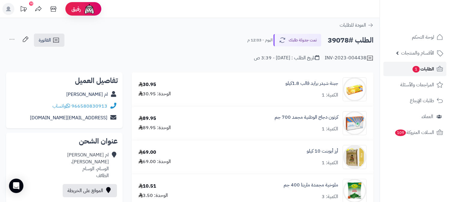
click at [422, 68] on span "الطلبات 1" at bounding box center [423, 69] width 22 height 8
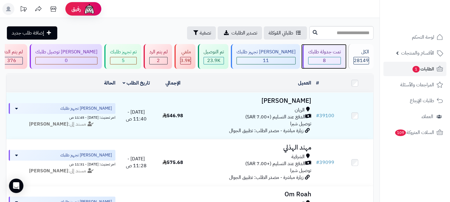
click at [328, 57] on div "8" at bounding box center [324, 60] width 33 height 7
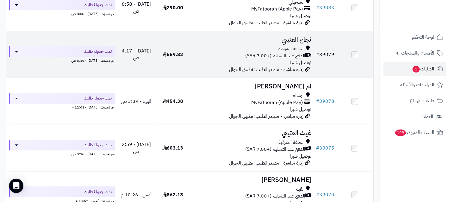
scroll to position [166, 0]
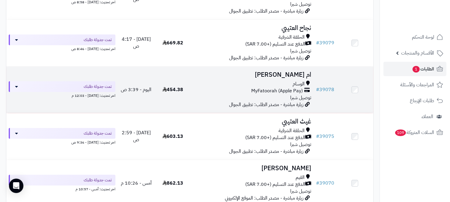
click at [298, 74] on h3 "ام [PERSON_NAME]" at bounding box center [252, 74] width 117 height 7
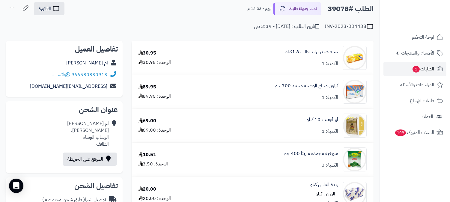
scroll to position [33, 0]
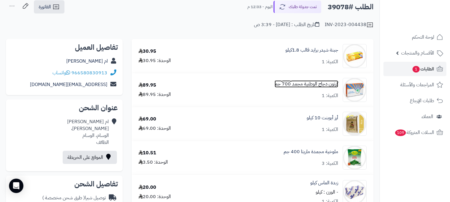
click at [304, 84] on link "كرتون دجاج الوطنية مجمد 700 جم" at bounding box center [306, 84] width 64 height 7
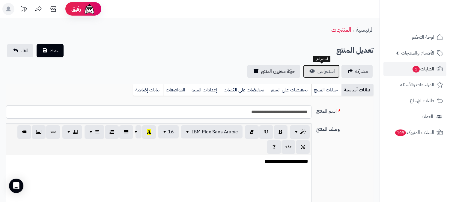
click at [326, 72] on span "استعراض" at bounding box center [325, 71] width 17 height 7
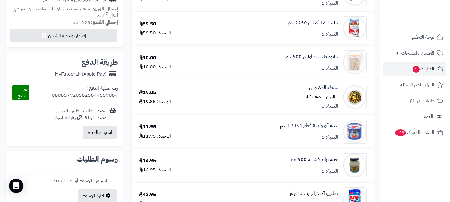
scroll to position [300, 0]
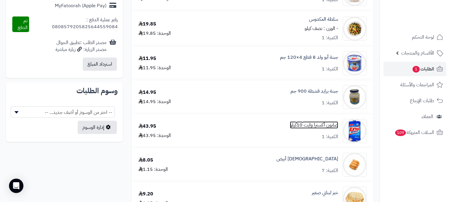
click at [311, 125] on link "صابون أكسترا وايت 10كيلو" at bounding box center [314, 125] width 48 height 7
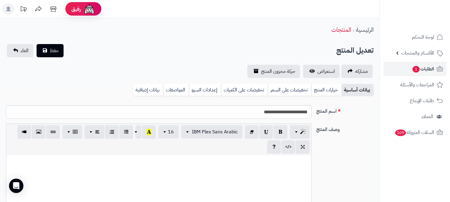
scroll to position [599, 0]
click at [319, 72] on span "استعراض" at bounding box center [325, 71] width 17 height 7
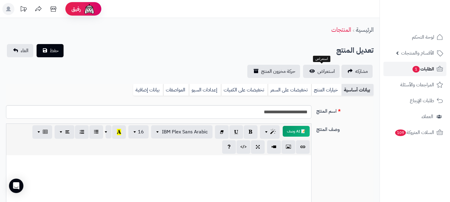
click at [422, 68] on span "الطلبات 1" at bounding box center [423, 69] width 22 height 8
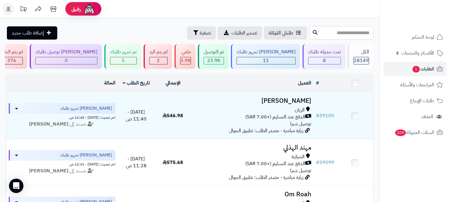
paste input "*****"
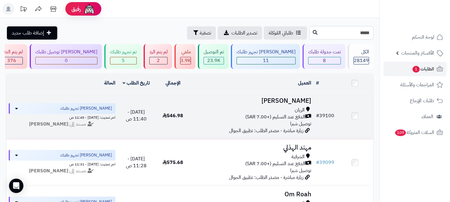
type input "*****"
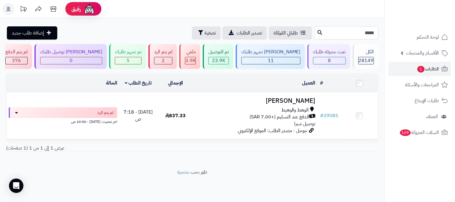
click at [370, 33] on input "*****" at bounding box center [346, 32] width 64 height 13
click at [371, 33] on input "*****" at bounding box center [346, 32] width 64 height 13
drag, startPoint x: 369, startPoint y: 31, endPoint x: 377, endPoint y: 28, distance: 8.3
click at [377, 28] on input "*****" at bounding box center [346, 32] width 64 height 13
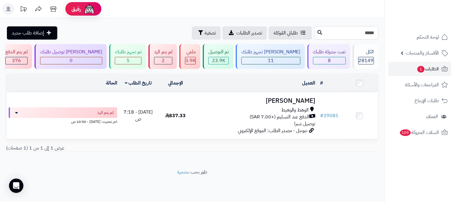
type input "*****"
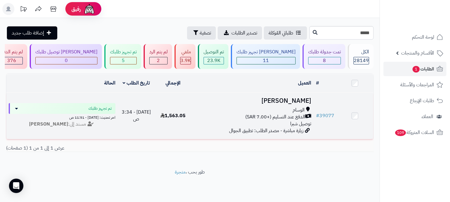
click at [299, 101] on h3 "[PERSON_NAME]" at bounding box center [252, 100] width 117 height 7
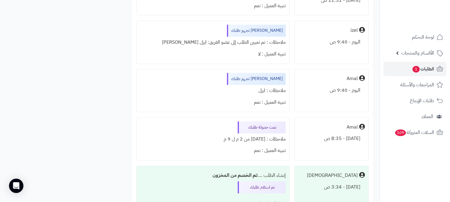
scroll to position [2793, 0]
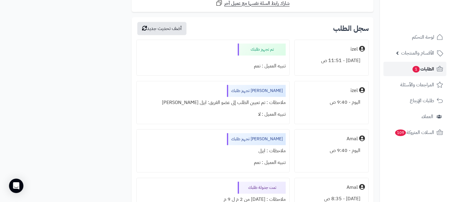
click at [429, 70] on span "الطلبات 1" at bounding box center [423, 69] width 22 height 8
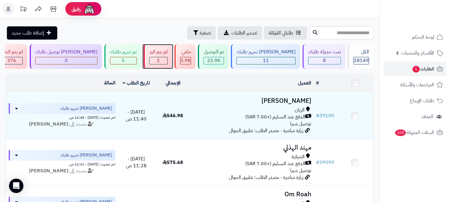
click at [160, 61] on span "2" at bounding box center [158, 60] width 3 height 7
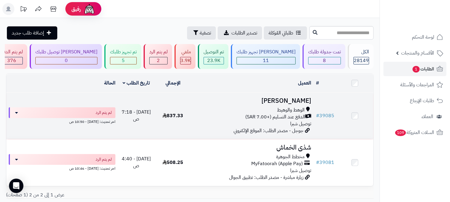
click at [295, 100] on h3 "[PERSON_NAME]" at bounding box center [252, 100] width 117 height 7
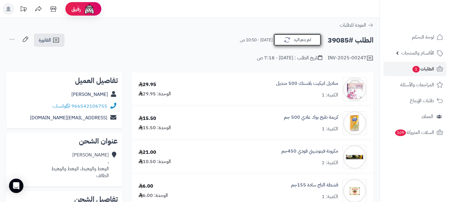
click at [299, 41] on button "لم يتم الرد" at bounding box center [297, 40] width 48 height 13
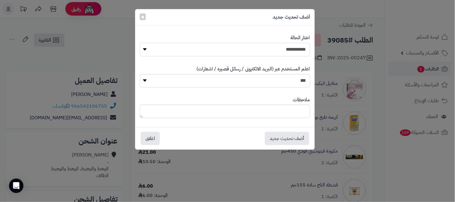
click at [295, 52] on select "**********" at bounding box center [225, 49] width 170 height 13
select select "*"
click at [140, 43] on select "**********" at bounding box center [225, 49] width 170 height 13
click at [289, 115] on textarea at bounding box center [225, 111] width 170 height 13
type textarea "**********"
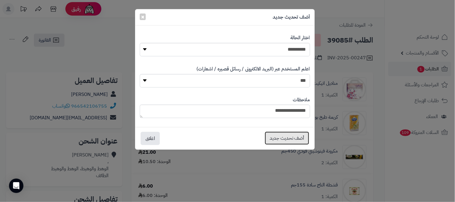
click at [291, 140] on button "أضف تحديث جديد" at bounding box center [287, 138] width 44 height 13
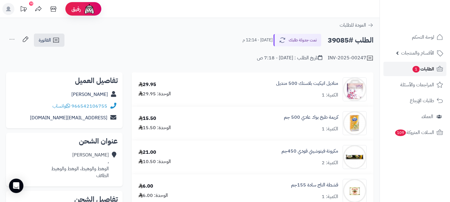
click at [414, 65] on span "الطلبات 1" at bounding box center [423, 69] width 22 height 8
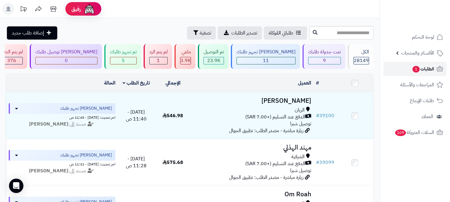
click at [427, 69] on span "الطلبات 1" at bounding box center [423, 69] width 22 height 8
click at [141, 56] on div "تم تجهيز طلبك 5" at bounding box center [122, 56] width 37 height 25
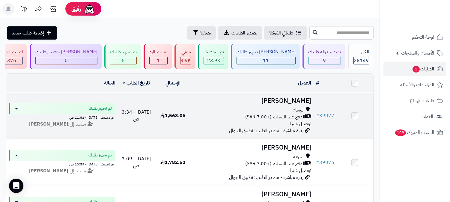
click at [283, 98] on h3 "[PERSON_NAME]" at bounding box center [252, 100] width 117 height 7
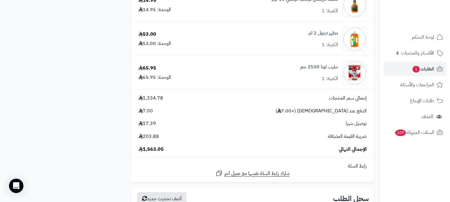
scroll to position [2630, 0]
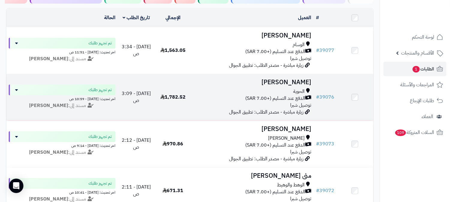
scroll to position [67, 0]
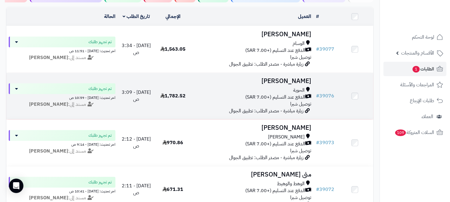
click at [296, 81] on h3 "[PERSON_NAME]" at bounding box center [252, 81] width 117 height 7
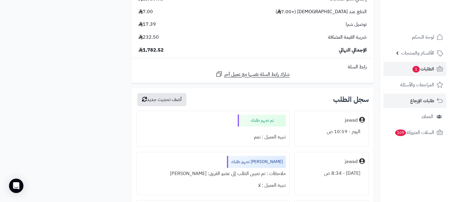
scroll to position [3156, 0]
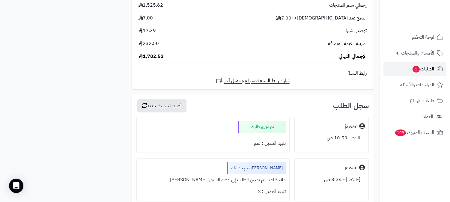
click at [427, 68] on span "الطلبات 1" at bounding box center [423, 69] width 22 height 8
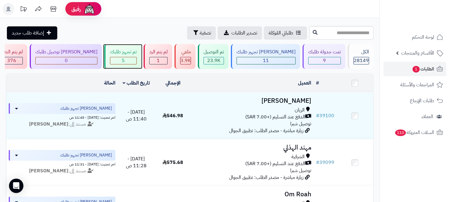
click at [137, 54] on div "تم تجهيز طلبك" at bounding box center [123, 52] width 27 height 7
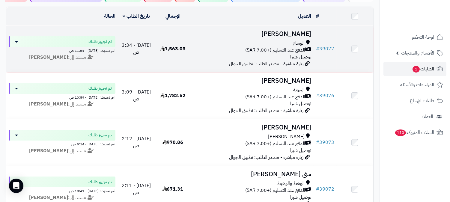
scroll to position [100, 0]
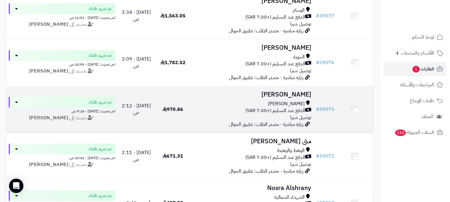
click at [286, 94] on h3 "[PERSON_NAME]" at bounding box center [252, 94] width 117 height 7
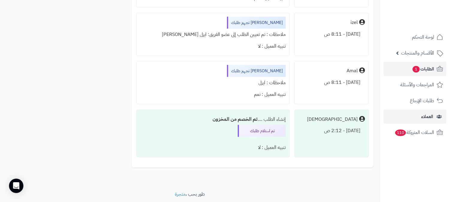
scroll to position [1643, 0]
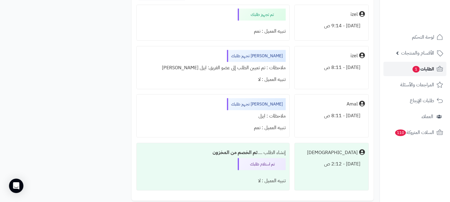
drag, startPoint x: 432, startPoint y: 69, endPoint x: 435, endPoint y: 70, distance: 3.1
click at [432, 69] on span "الطلبات 1" at bounding box center [423, 69] width 22 height 8
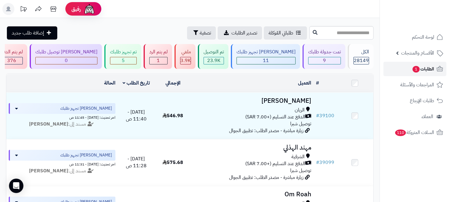
click at [428, 67] on span "الطلبات 1" at bounding box center [423, 69] width 22 height 8
click at [428, 66] on span "الطلبات 1" at bounding box center [423, 69] width 22 height 8
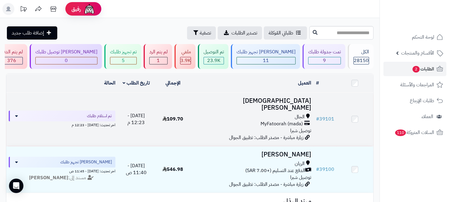
click at [296, 100] on h3 "[DEMOGRAPHIC_DATA][PERSON_NAME]" at bounding box center [252, 104] width 117 height 14
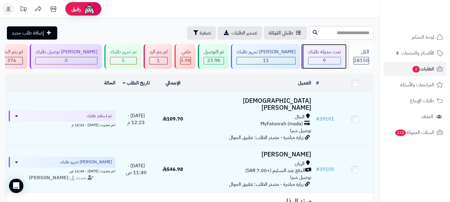
click at [325, 58] on span "9" at bounding box center [324, 60] width 3 height 7
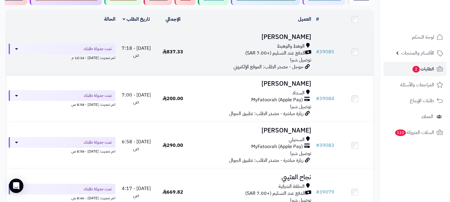
scroll to position [67, 0]
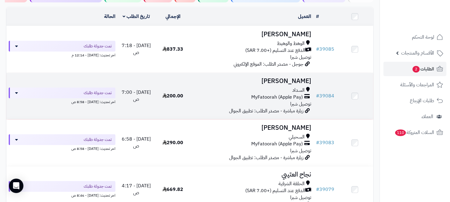
click at [300, 87] on span "السداد" at bounding box center [298, 90] width 12 height 7
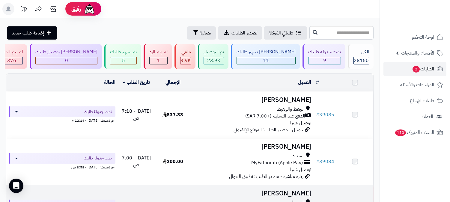
scroll to position [67, 0]
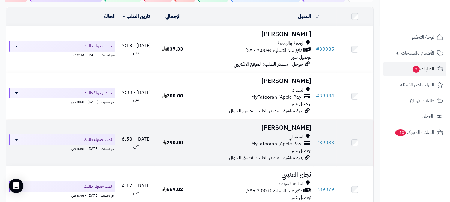
click at [294, 132] on td "سلطان الثبيتي السحيلي MyFatoorah (Apple Pay) توصيل شبرا زيارة مباشرة - مصدر الط…" at bounding box center [252, 143] width 122 height 46
click at [294, 126] on h3 "سلطان الثبيتي" at bounding box center [252, 127] width 117 height 7
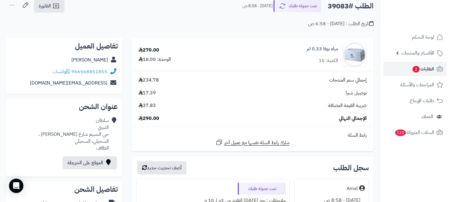
scroll to position [33, 0]
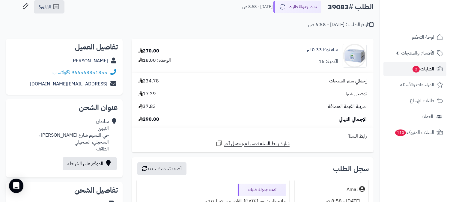
click at [424, 69] on span "الطلبات 2" at bounding box center [423, 69] width 22 height 8
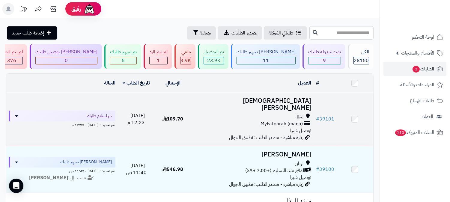
click at [301, 100] on h3 "[DEMOGRAPHIC_DATA][PERSON_NAME]" at bounding box center [252, 104] width 117 height 14
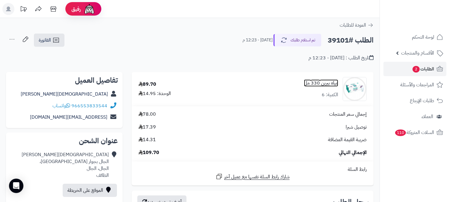
click at [324, 83] on link "مياه بيرين 330 مل" at bounding box center [321, 83] width 34 height 7
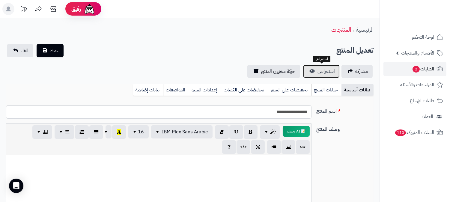
click at [325, 73] on span "استعراض" at bounding box center [325, 71] width 17 height 7
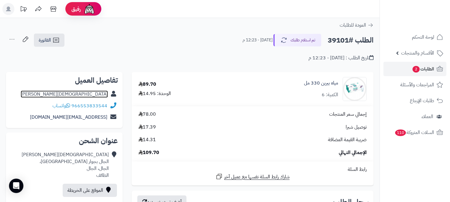
click at [103, 93] on link "[DEMOGRAPHIC_DATA][PERSON_NAME]" at bounding box center [64, 93] width 87 height 7
click at [105, 94] on link "[DEMOGRAPHIC_DATA][PERSON_NAME]" at bounding box center [64, 93] width 87 height 7
click at [339, 39] on h2 "الطلب #39101" at bounding box center [350, 40] width 46 height 12
copy h2 "39101"
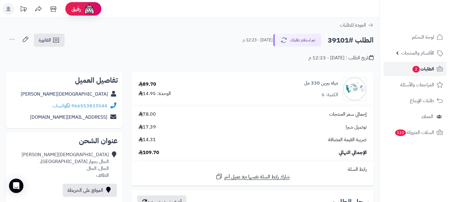
click at [426, 67] on span "الطلبات 2" at bounding box center [423, 69] width 22 height 8
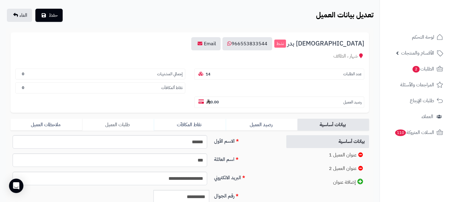
scroll to position [100, 0]
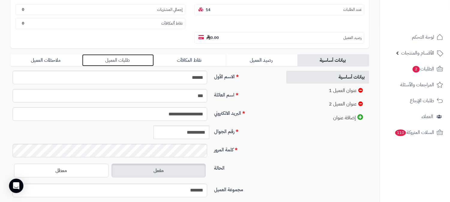
click at [123, 54] on link "طلبات العميل" at bounding box center [118, 60] width 72 height 12
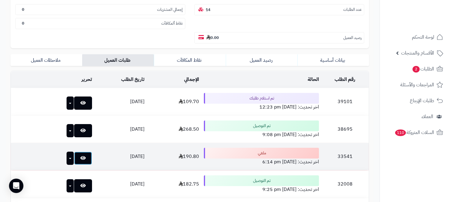
click at [77, 152] on link at bounding box center [83, 158] width 18 height 13
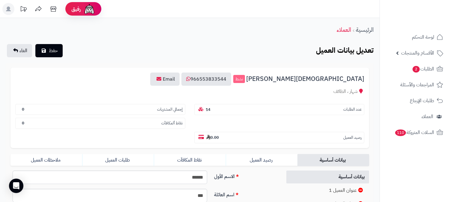
scroll to position [100, 0]
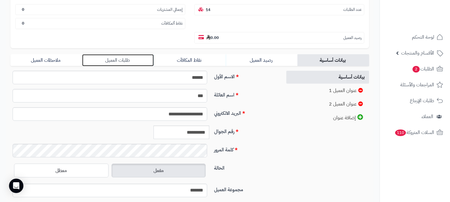
click at [124, 54] on link "طلبات العميل" at bounding box center [118, 60] width 72 height 12
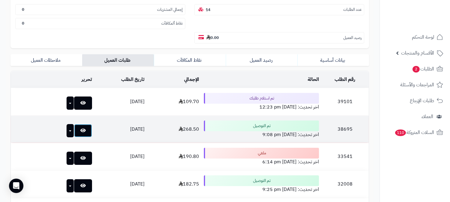
click at [74, 124] on link at bounding box center [83, 130] width 18 height 13
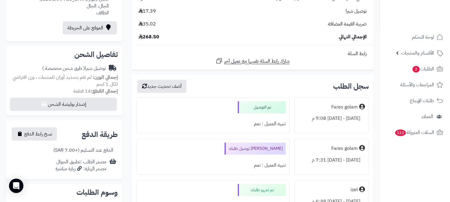
scroll to position [166, 0]
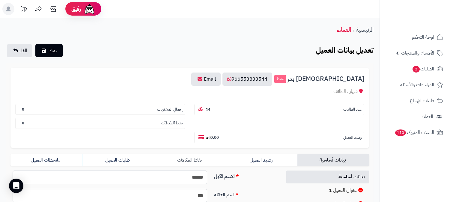
scroll to position [100, 0]
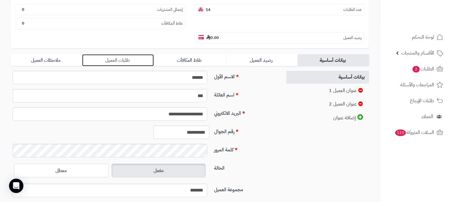
click at [120, 54] on link "طلبات العميل" at bounding box center [118, 60] width 72 height 12
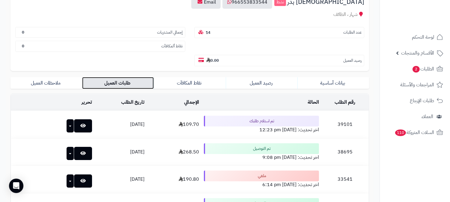
scroll to position [33, 0]
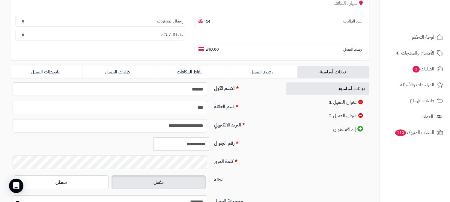
scroll to position [100, 0]
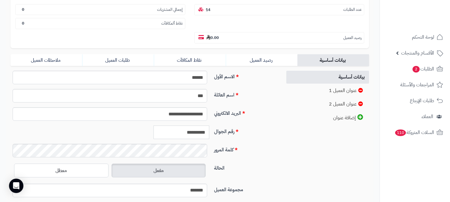
drag, startPoint x: 181, startPoint y: 121, endPoint x: 206, endPoint y: 119, distance: 25.2
click at [206, 126] on input "**********" at bounding box center [181, 132] width 56 height 13
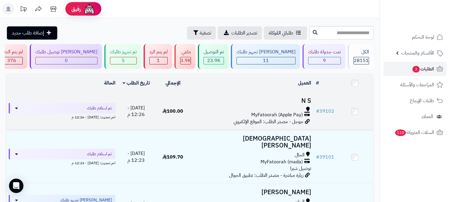
click at [301, 99] on h3 "N S" at bounding box center [252, 100] width 117 height 7
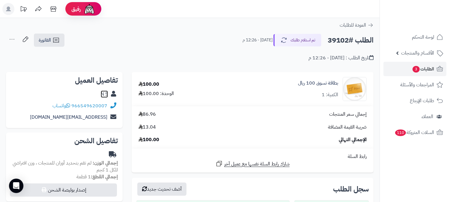
click at [102, 94] on link "N S" at bounding box center [104, 93] width 7 height 7
click at [427, 67] on span "الطلبات 3" at bounding box center [423, 69] width 22 height 8
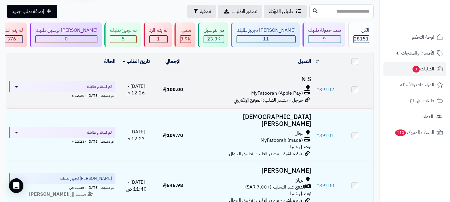
scroll to position [33, 0]
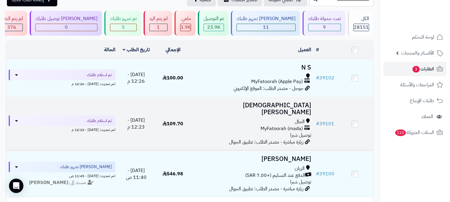
click at [299, 106] on h3 "[DEMOGRAPHIC_DATA][PERSON_NAME]" at bounding box center [252, 109] width 117 height 14
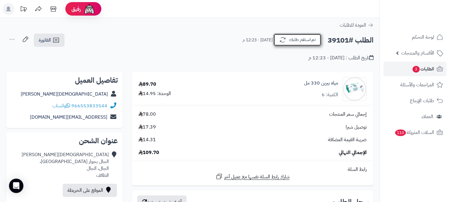
click at [301, 36] on button "تم استلام طلبك" at bounding box center [297, 40] width 48 height 13
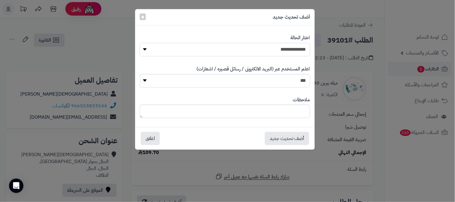
click at [297, 50] on select "**********" at bounding box center [225, 49] width 170 height 13
select select "*"
click at [140, 43] on select "**********" at bounding box center [225, 49] width 170 height 13
click at [290, 136] on button "أضف تحديث جديد" at bounding box center [287, 138] width 44 height 13
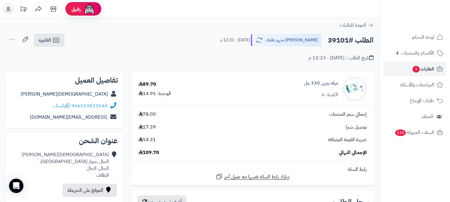
click at [10, 37] on icon at bounding box center [12, 39] width 12 height 12
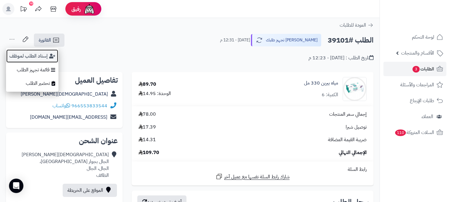
click at [49, 54] on button "إسناد الطلب لموظف" at bounding box center [32, 56] width 52 height 14
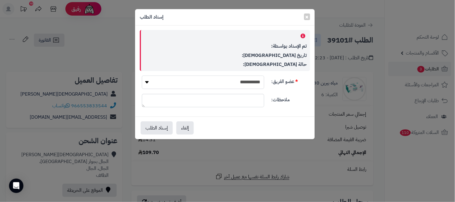
click at [254, 81] on select "**********" at bounding box center [203, 82] width 122 height 13
select select "**"
click at [142, 76] on select "**********" at bounding box center [203, 82] width 122 height 13
click at [161, 127] on button "إسناد الطلب" at bounding box center [157, 127] width 32 height 13
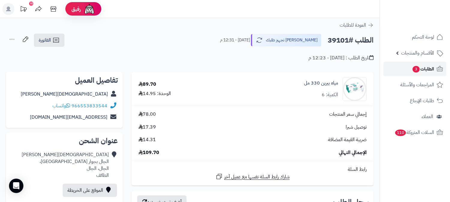
click at [424, 68] on span "الطلبات 3" at bounding box center [423, 69] width 22 height 8
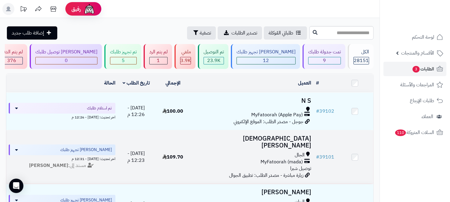
click at [298, 139] on h3 "[DEMOGRAPHIC_DATA][PERSON_NAME]" at bounding box center [252, 142] width 117 height 14
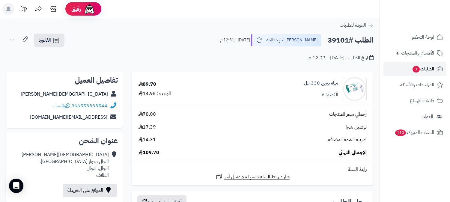
click at [430, 67] on span "الطلبات 3" at bounding box center [423, 69] width 22 height 8
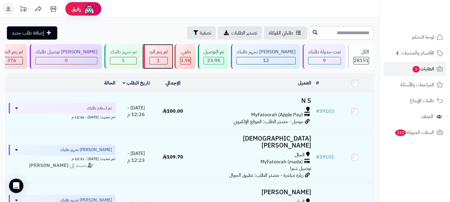
click at [167, 54] on div "لم يتم الرد" at bounding box center [158, 52] width 18 height 7
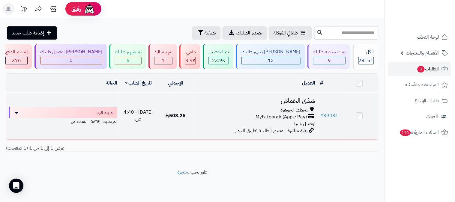
click at [299, 101] on h3 "شذى الخماش" at bounding box center [255, 100] width 119 height 7
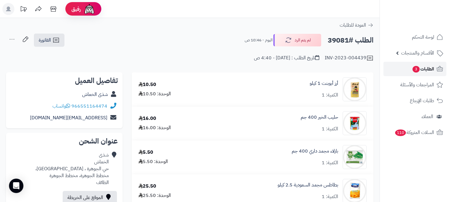
click at [423, 70] on span "الطلبات 3" at bounding box center [423, 69] width 22 height 8
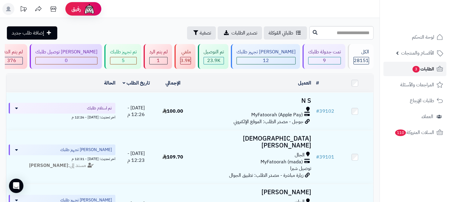
click at [424, 66] on span "الطلبات 3" at bounding box center [423, 69] width 22 height 8
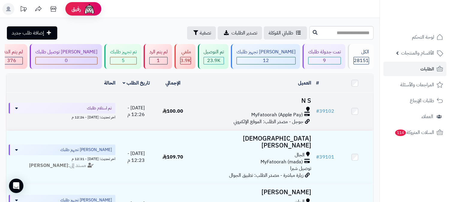
click at [288, 98] on h3 "N S" at bounding box center [252, 100] width 117 height 7
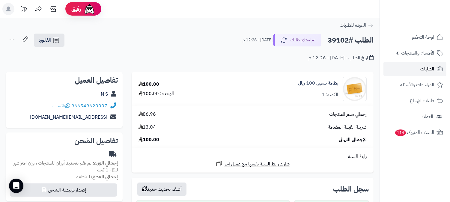
click at [408, 68] on link "الطلبات" at bounding box center [414, 69] width 63 height 14
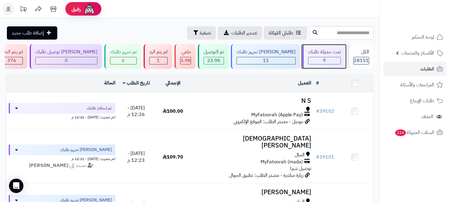
click at [328, 54] on div "تمت جدولة طلبك" at bounding box center [324, 52] width 33 height 7
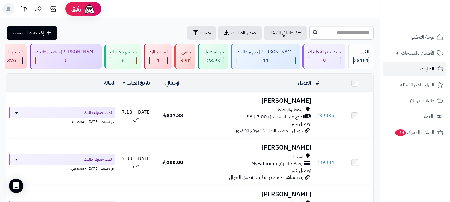
click at [425, 70] on span "الطلبات" at bounding box center [427, 69] width 14 height 8
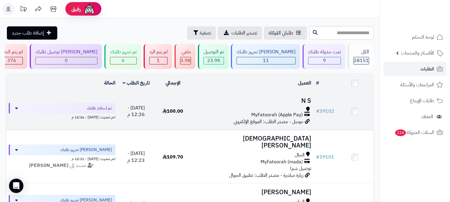
click at [303, 102] on h3 "N S" at bounding box center [252, 100] width 117 height 7
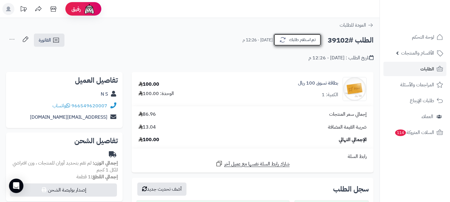
click at [312, 42] on button "تم استلام طلبك" at bounding box center [297, 40] width 48 height 13
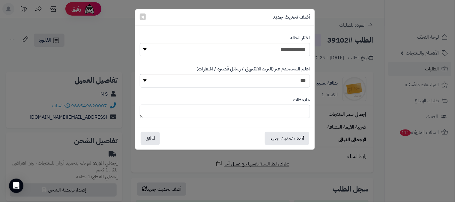
click at [280, 114] on textarea at bounding box center [225, 111] width 170 height 13
type textarea "**********"
click at [294, 49] on select "**********" at bounding box center [225, 49] width 170 height 13
select select "*"
click at [140, 43] on select "**********" at bounding box center [225, 49] width 170 height 13
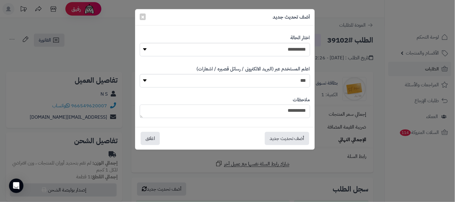
click at [268, 111] on textarea "**********" at bounding box center [225, 111] width 170 height 13
type textarea "**********"
click at [289, 138] on button "أضف تحديث جديد" at bounding box center [287, 138] width 44 height 13
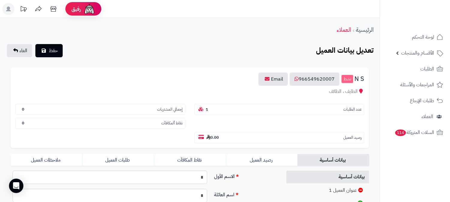
scroll to position [100, 0]
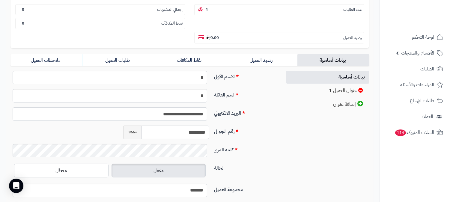
click at [191, 126] on input "*********" at bounding box center [175, 132] width 68 height 13
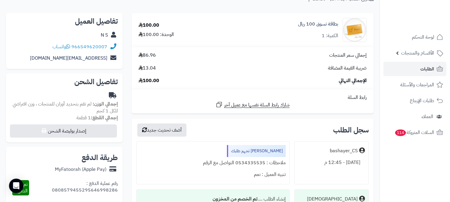
scroll to position [67, 0]
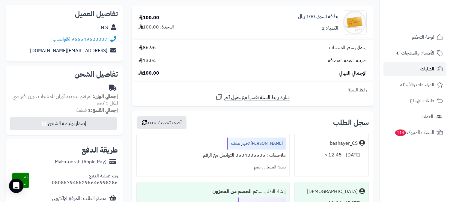
click at [428, 72] on span "الطلبات" at bounding box center [427, 69] width 14 height 8
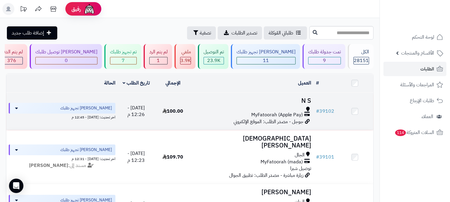
click at [299, 101] on h3 "N S" at bounding box center [252, 100] width 117 height 7
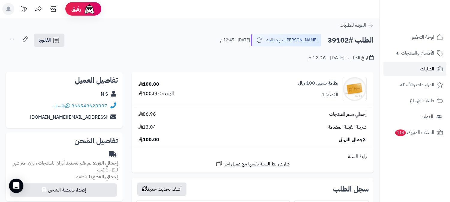
click at [420, 68] on span "الطلبات" at bounding box center [427, 69] width 14 height 8
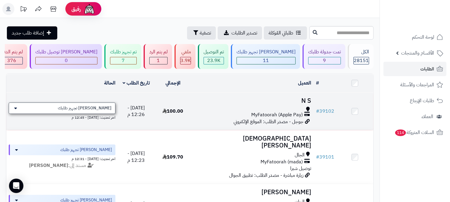
click at [74, 105] on div "[PERSON_NAME] تجهيز طلبك" at bounding box center [62, 107] width 107 height 11
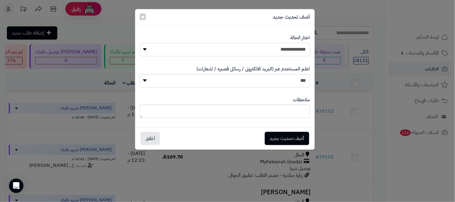
click at [296, 48] on select "**********" at bounding box center [225, 49] width 170 height 13
select select "**"
click at [140, 43] on select "**********" at bounding box center [225, 49] width 170 height 13
click at [285, 135] on button "أضف تحديث جديد" at bounding box center [287, 138] width 44 height 13
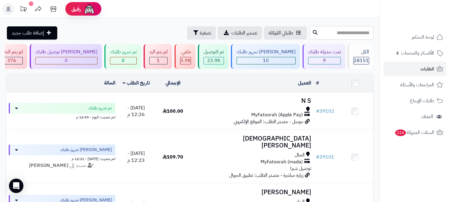
click at [370, 33] on input "text" at bounding box center [341, 32] width 64 height 13
type input "*****"
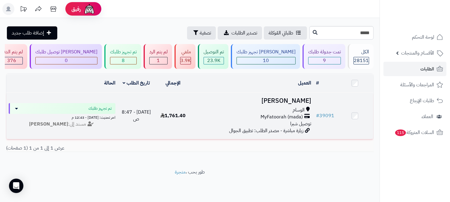
click at [298, 97] on h3 "[PERSON_NAME]" at bounding box center [252, 100] width 117 height 7
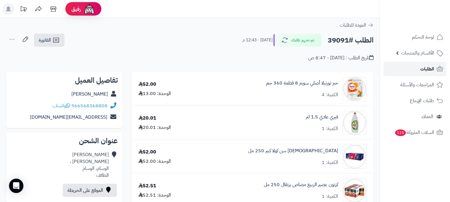
click at [416, 68] on link "الطلبات" at bounding box center [414, 69] width 63 height 14
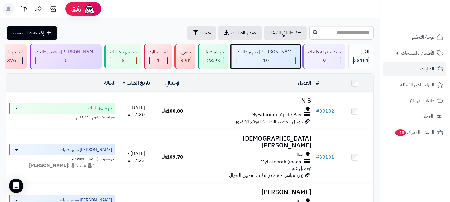
click at [290, 57] on div "10" at bounding box center [265, 60] width 59 height 7
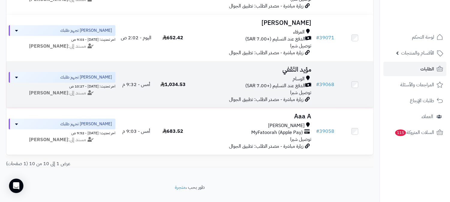
scroll to position [422, 0]
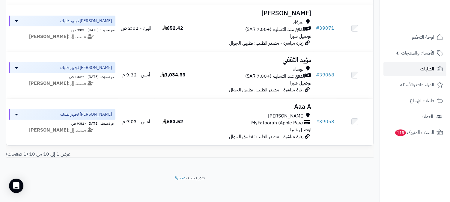
click at [416, 65] on link "الطلبات" at bounding box center [414, 69] width 63 height 14
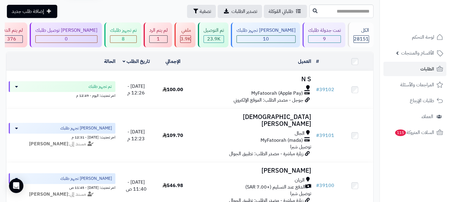
scroll to position [33, 0]
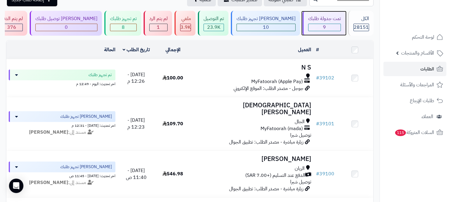
click at [327, 26] on div "9" at bounding box center [324, 27] width 32 height 7
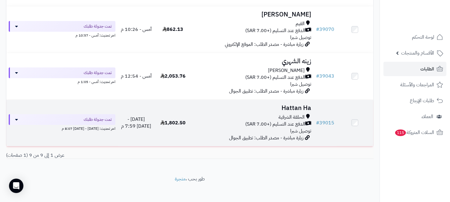
scroll to position [370, 0]
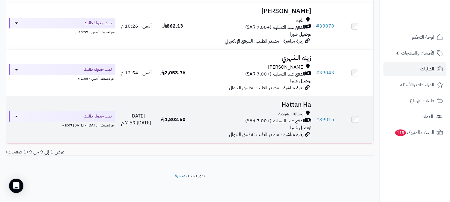
click at [301, 104] on h3 "Hattan Ha" at bounding box center [252, 104] width 117 height 7
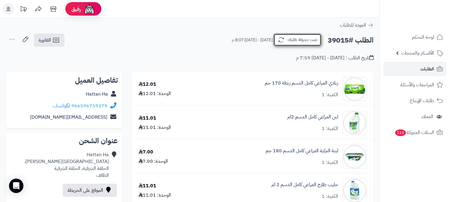
click at [293, 38] on button "تمت جدولة طلبك" at bounding box center [297, 40] width 48 height 13
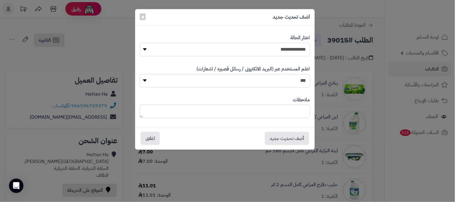
click at [293, 47] on select "**********" at bounding box center [225, 49] width 170 height 13
select select "*"
click at [140, 43] on select "**********" at bounding box center [225, 49] width 170 height 13
click at [289, 134] on button "أضف تحديث جديد" at bounding box center [287, 138] width 44 height 13
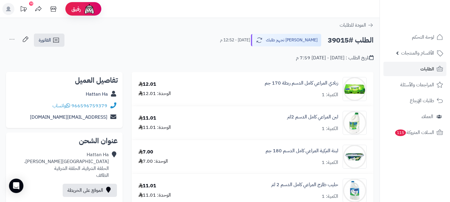
click at [12, 35] on icon at bounding box center [12, 39] width 12 height 12
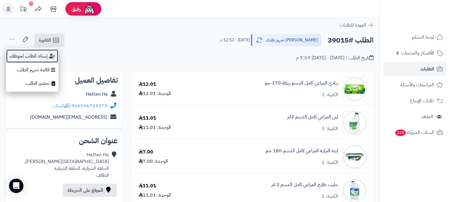
click at [21, 53] on button "إسناد الطلب لموظف" at bounding box center [32, 56] width 52 height 14
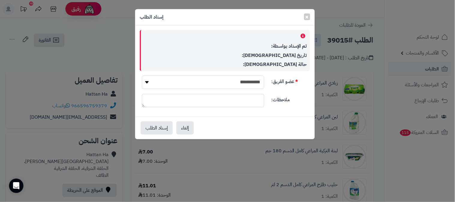
click at [261, 81] on select "**********" at bounding box center [203, 82] width 122 height 13
select select "**"
click at [142, 76] on select "**********" at bounding box center [203, 82] width 122 height 13
click at [153, 127] on button "إسناد الطلب" at bounding box center [157, 127] width 32 height 13
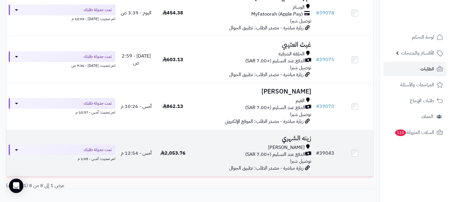
scroll to position [256, 0]
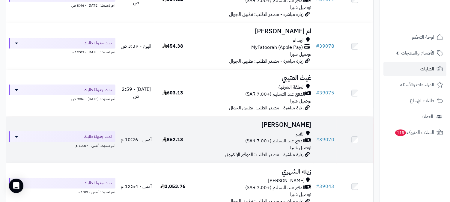
click at [292, 125] on h3 "مصيبيح البقمي" at bounding box center [252, 124] width 117 height 7
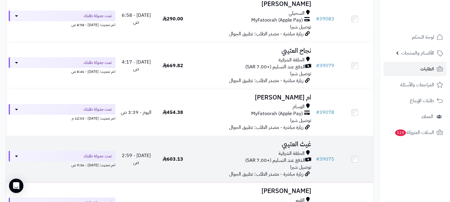
scroll to position [190, 0]
click at [295, 141] on h3 "غيث العتيبي" at bounding box center [252, 144] width 117 height 7
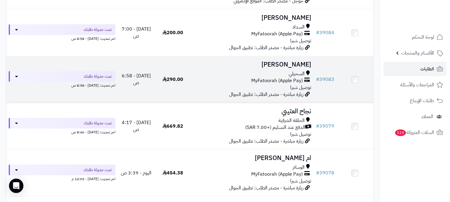
scroll to position [123, 0]
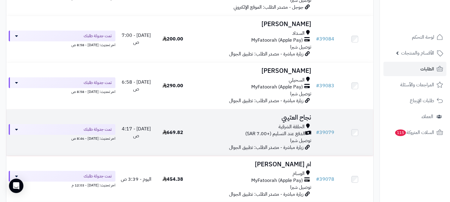
click at [295, 118] on h3 "نجاح العتيبي" at bounding box center [252, 117] width 117 height 7
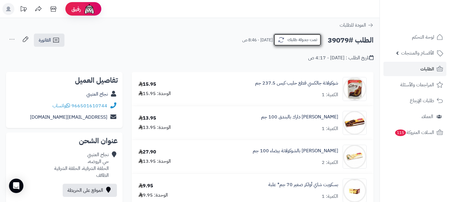
click at [298, 41] on button "تمت جدولة طلبك" at bounding box center [297, 40] width 48 height 13
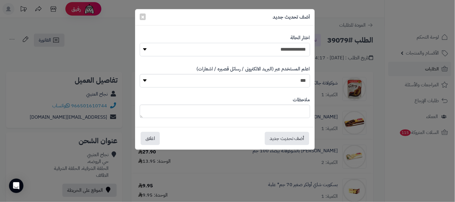
drag, startPoint x: 300, startPoint y: 49, endPoint x: 300, endPoint y: 55, distance: 6.6
click at [300, 49] on select "**********" at bounding box center [225, 49] width 170 height 13
select select "*"
click at [140, 43] on select "**********" at bounding box center [225, 49] width 170 height 13
click at [288, 138] on button "أضف تحديث جديد" at bounding box center [287, 138] width 44 height 13
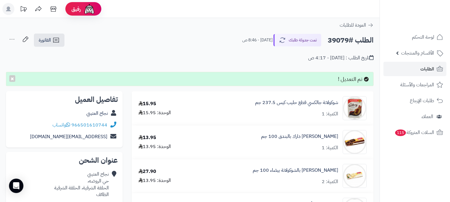
click at [9, 38] on icon at bounding box center [12, 39] width 12 height 12
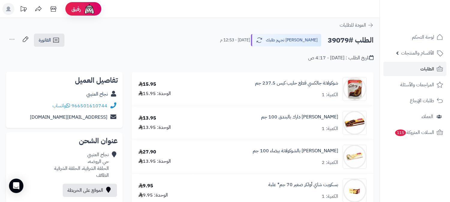
click at [14, 37] on icon at bounding box center [12, 39] width 12 height 12
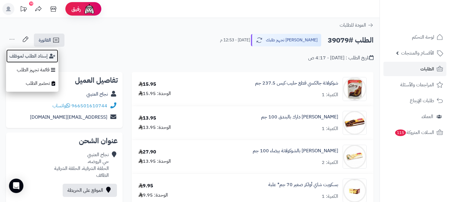
click at [20, 55] on button "إسناد الطلب لموظف" at bounding box center [32, 56] width 52 height 14
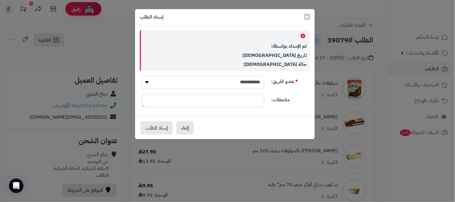
click at [197, 82] on select "**********" at bounding box center [203, 82] width 122 height 13
select select "**"
click at [142, 76] on select "**********" at bounding box center [203, 82] width 122 height 13
click at [155, 129] on button "إسناد الطلب" at bounding box center [157, 127] width 32 height 13
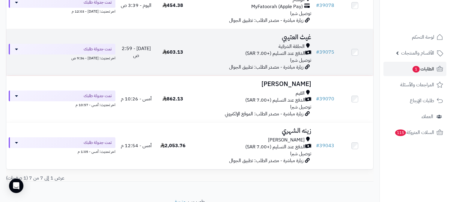
scroll to position [266, 0]
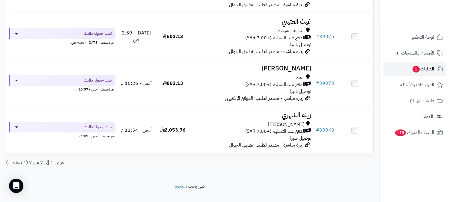
click at [427, 68] on span "الطلبات 1" at bounding box center [423, 69] width 22 height 8
